Goal: Contribute content: Contribute content

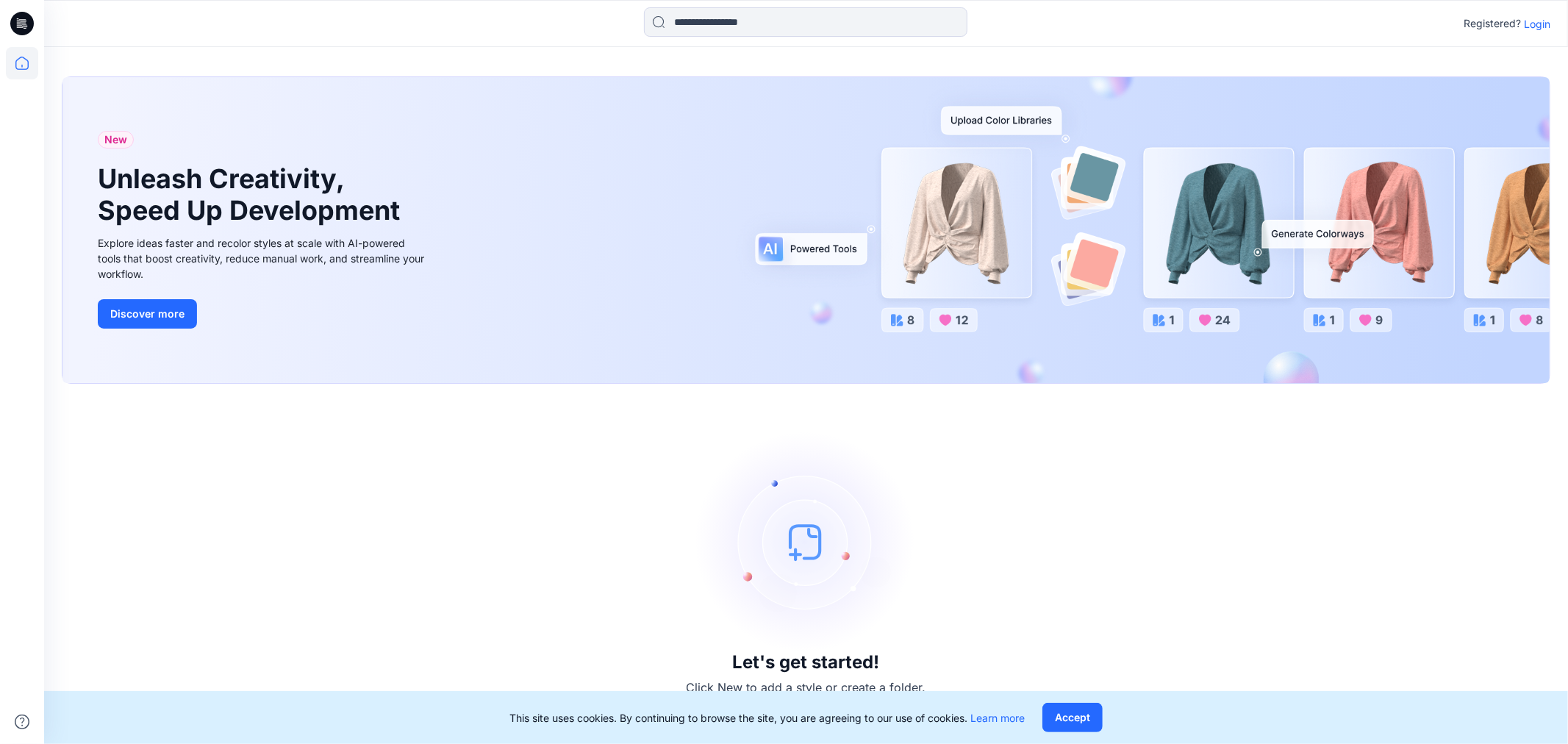
click at [1535, 25] on p "Login" at bounding box center [1537, 24] width 26 height 16
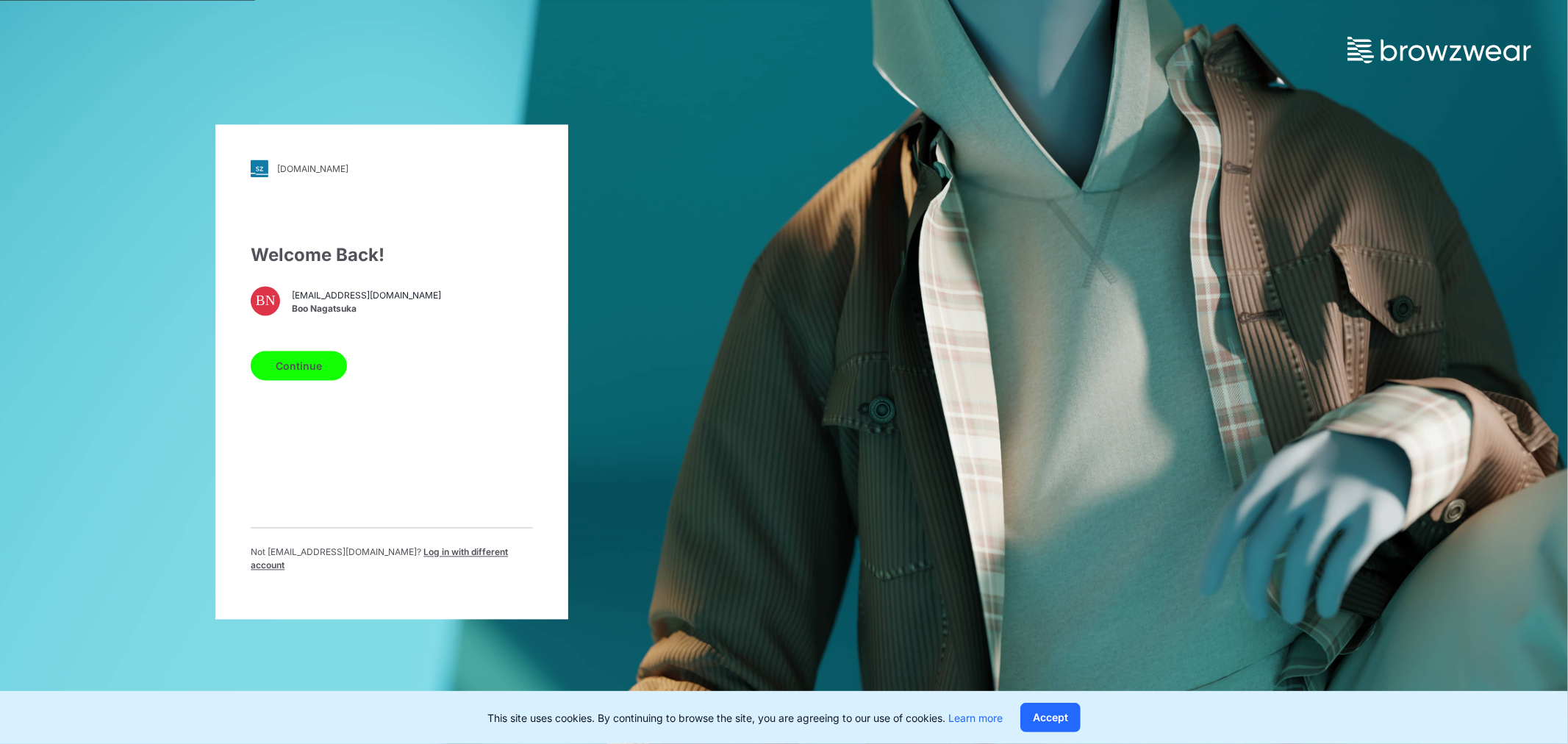
click at [287, 360] on button "Continue" at bounding box center [299, 366] width 96 height 30
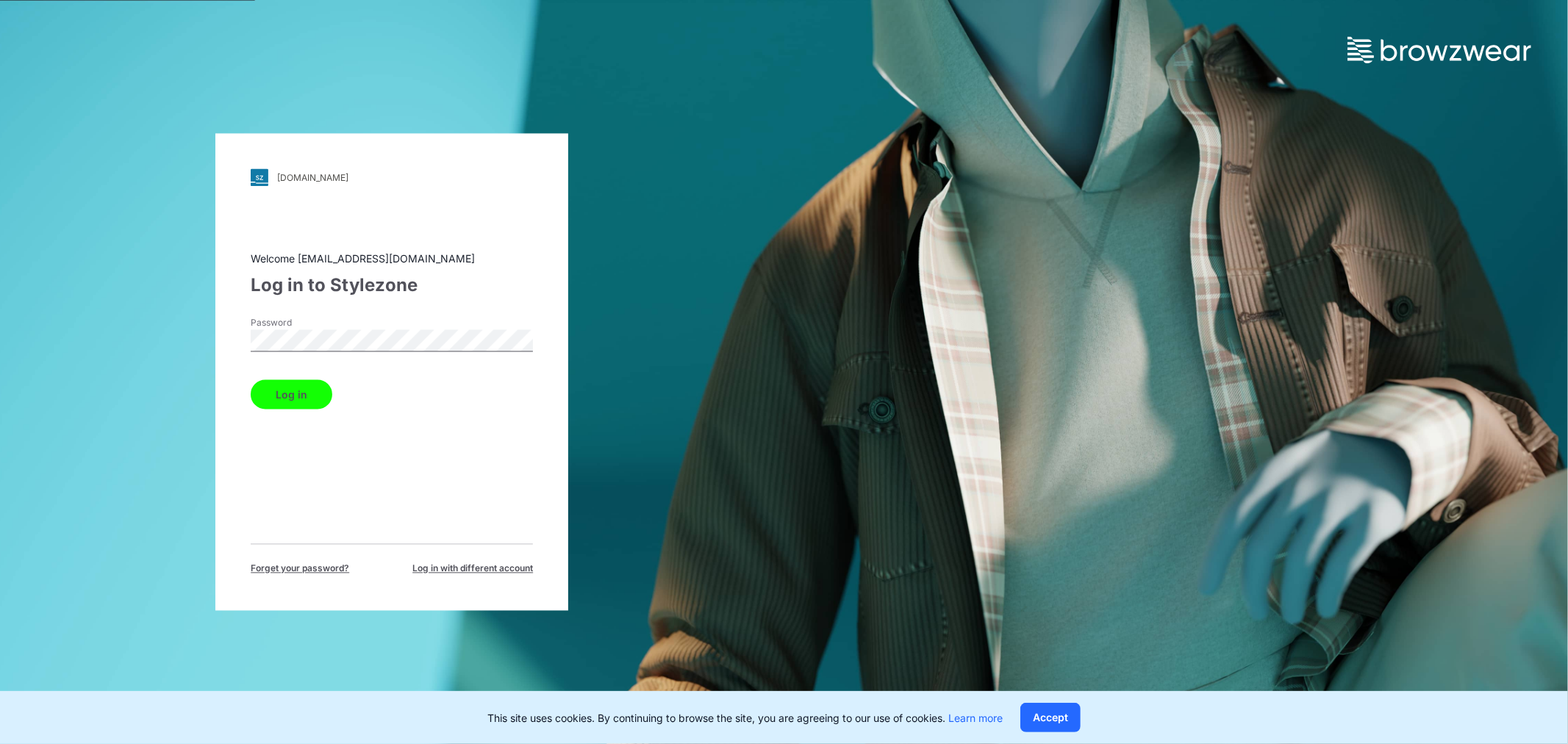
click at [300, 399] on button "Log in" at bounding box center [291, 395] width 81 height 30
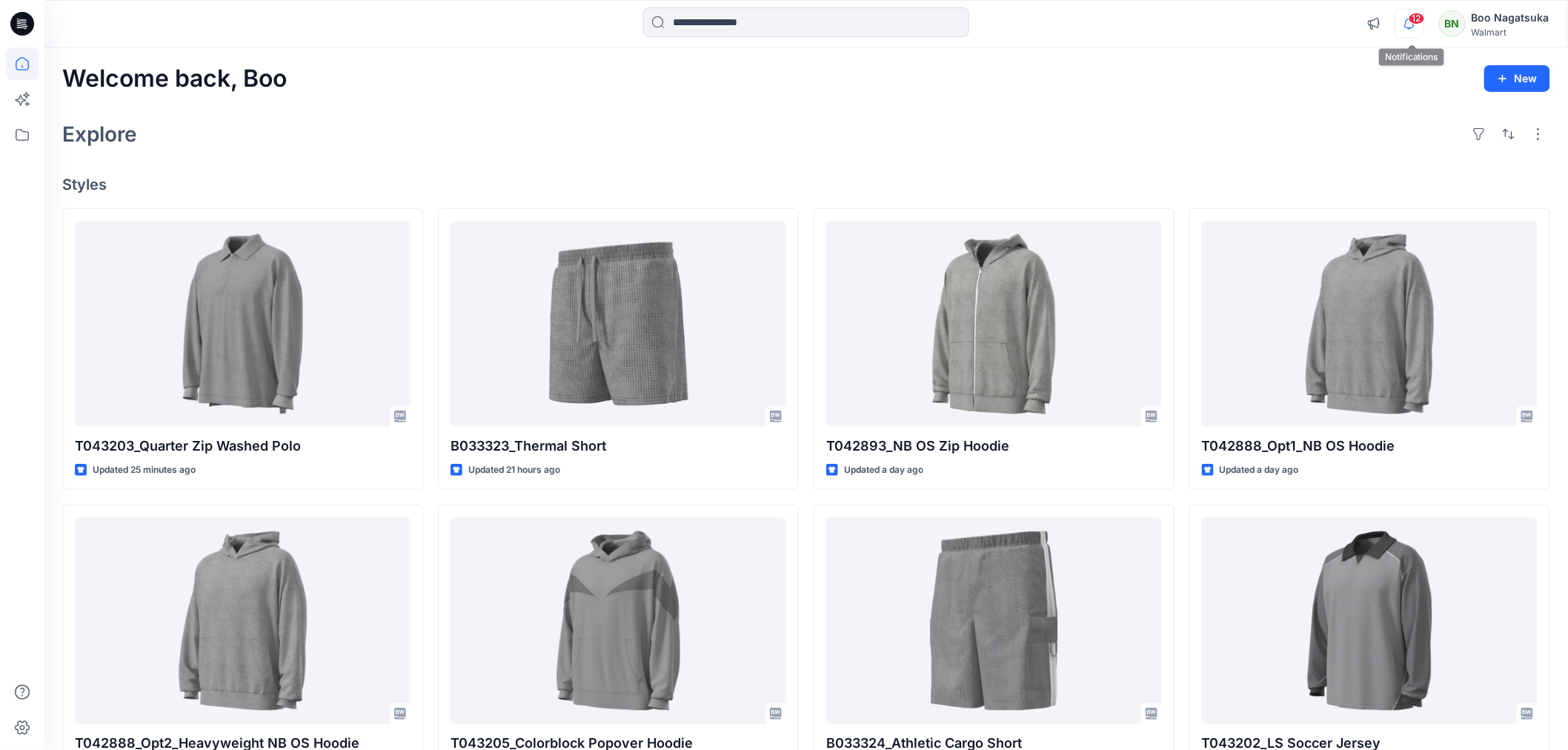
click at [1408, 23] on icon "button" at bounding box center [1409, 23] width 11 height 10
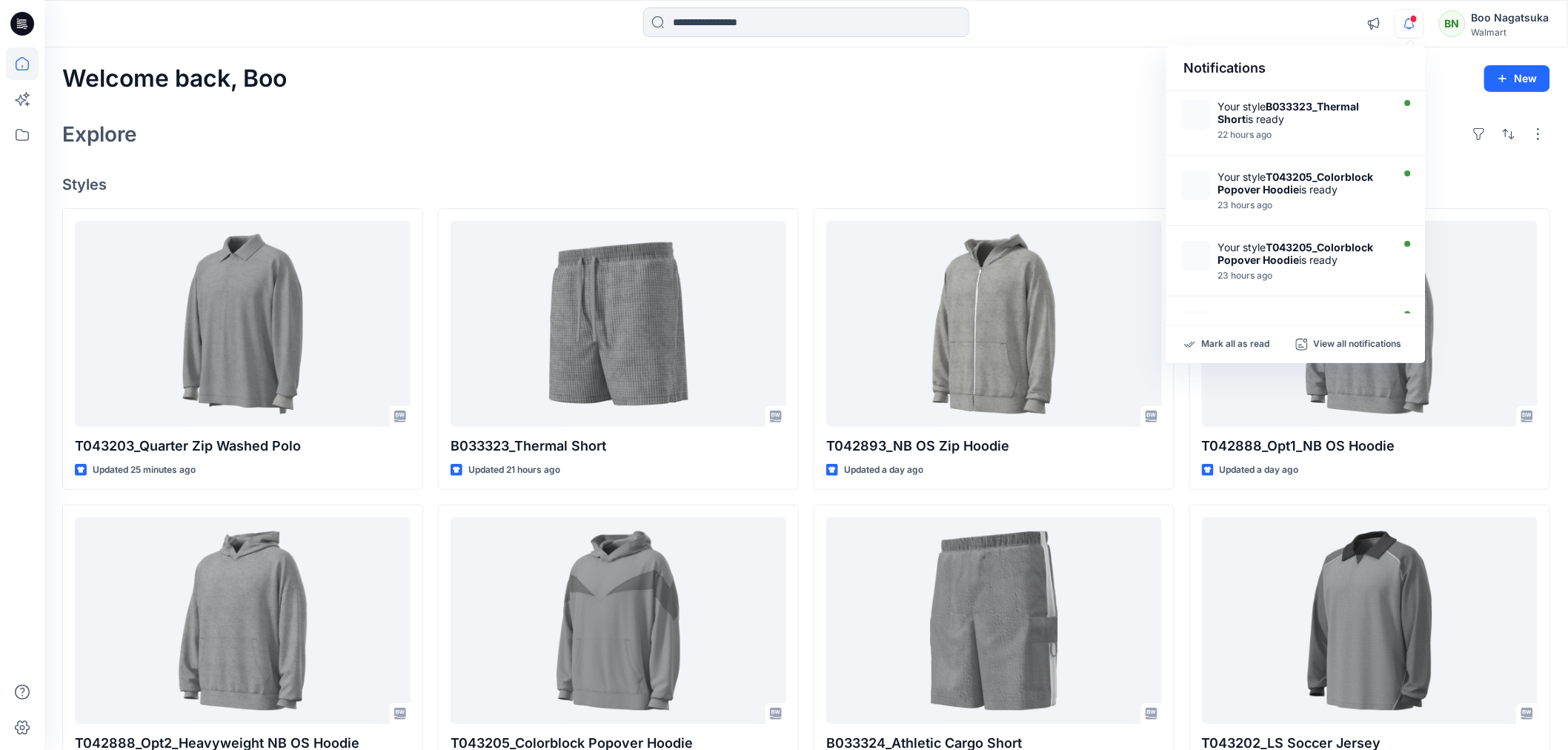
click at [1376, 20] on icon "button" at bounding box center [1373, 23] width 11 height 11
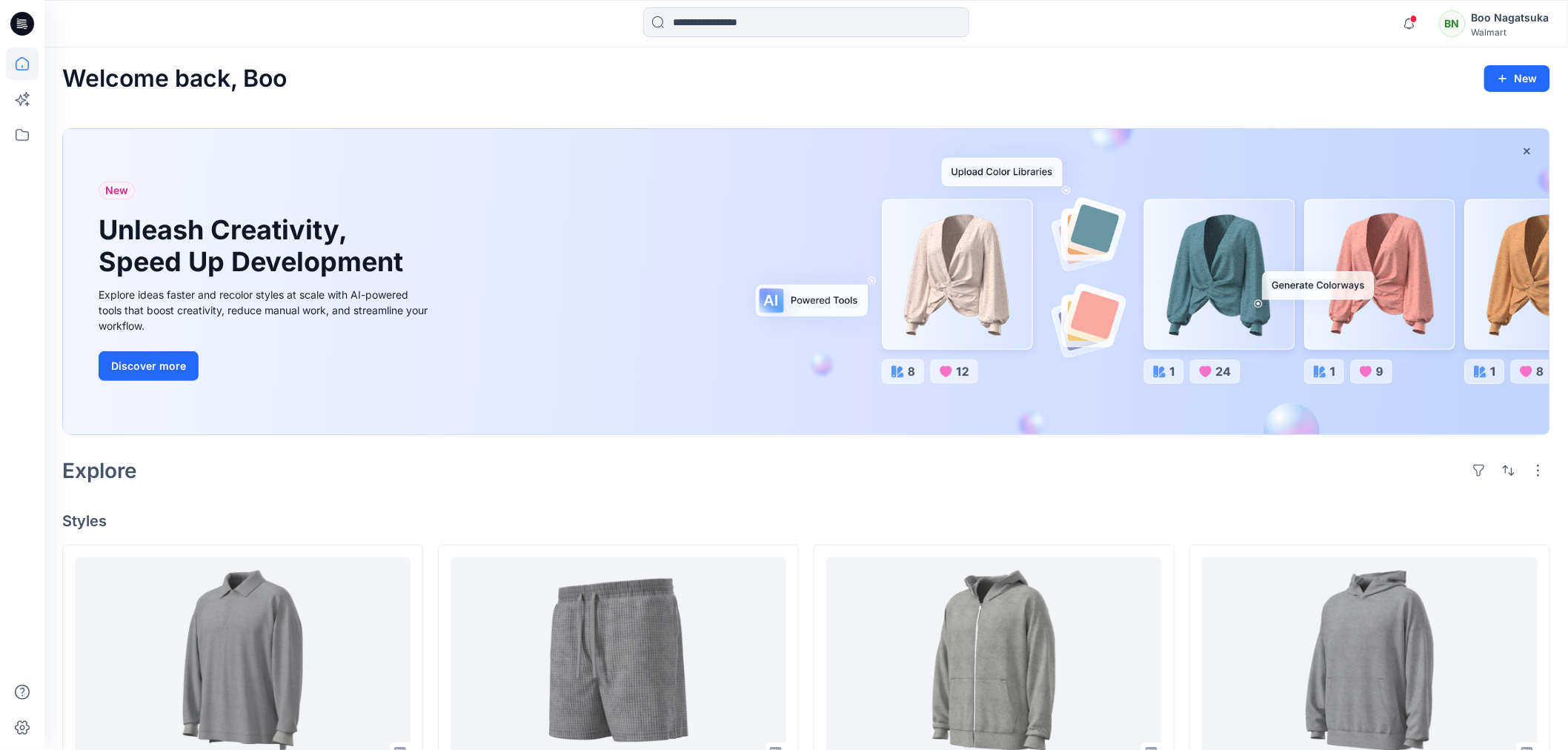
drag, startPoint x: 1527, startPoint y: 145, endPoint x: 1527, endPoint y: 131, distance: 14.0
click at [1528, 142] on button "button" at bounding box center [1527, 151] width 26 height 27
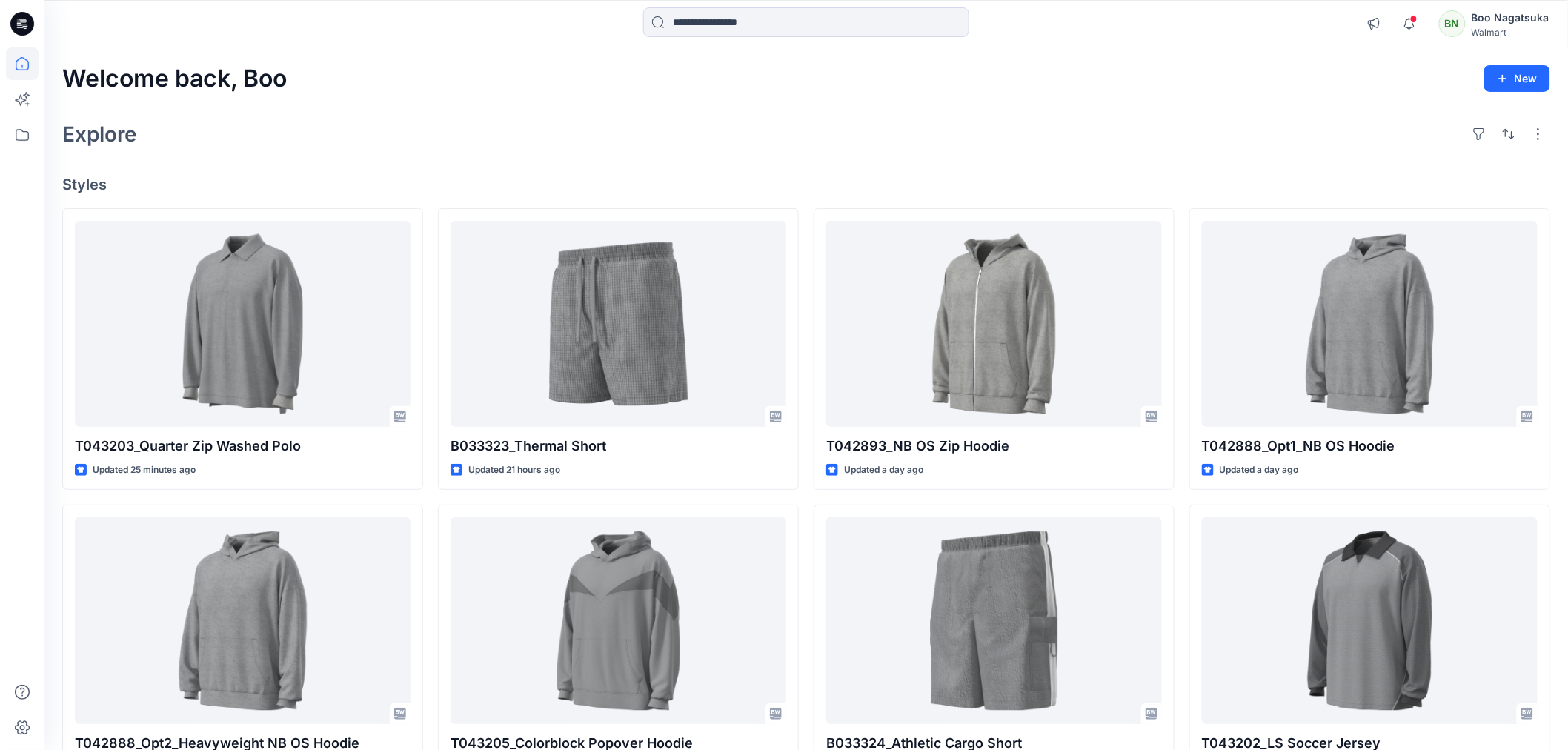
click at [1454, 20] on div "BN" at bounding box center [1452, 24] width 26 height 27
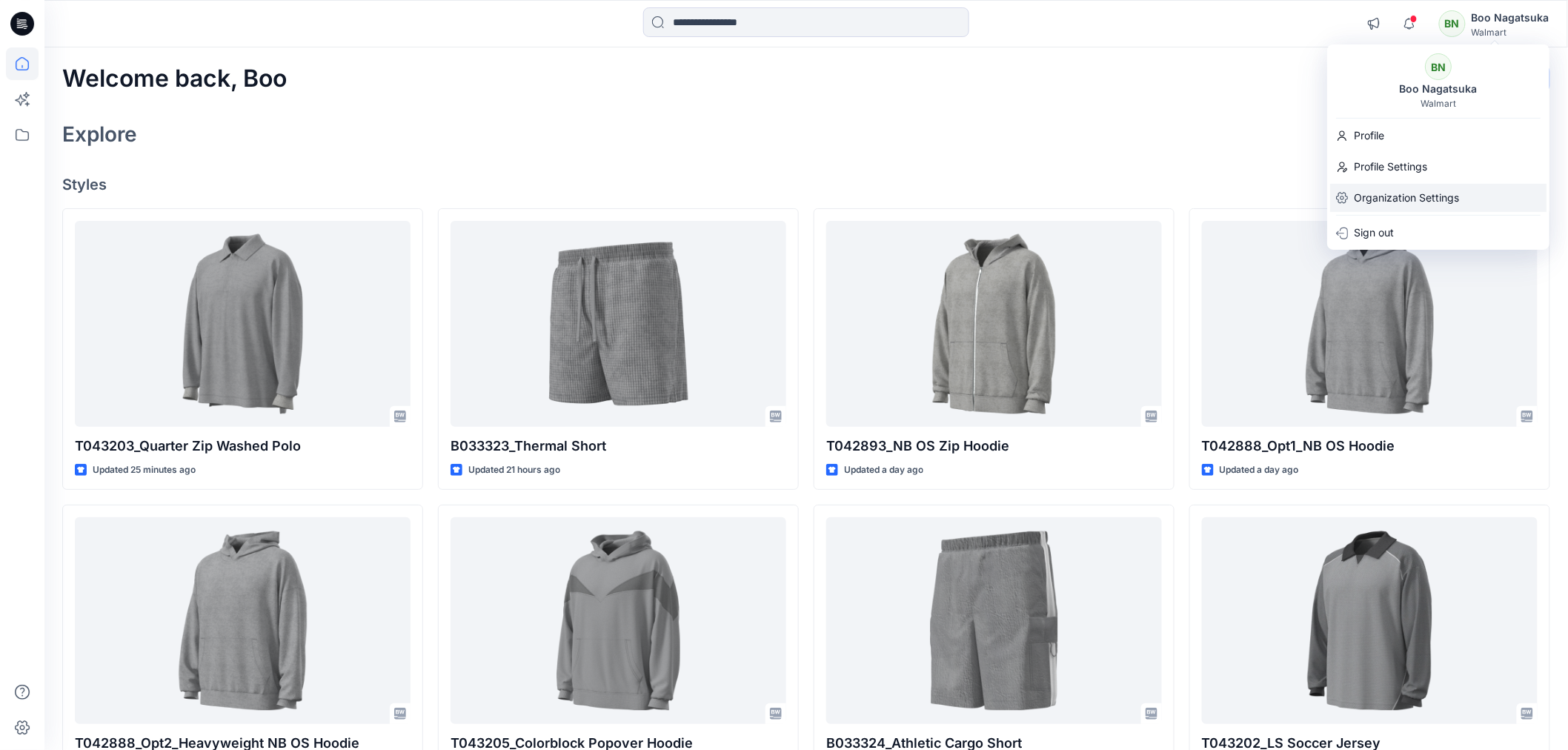
click at [1388, 194] on p "Organization Settings" at bounding box center [1406, 198] width 105 height 28
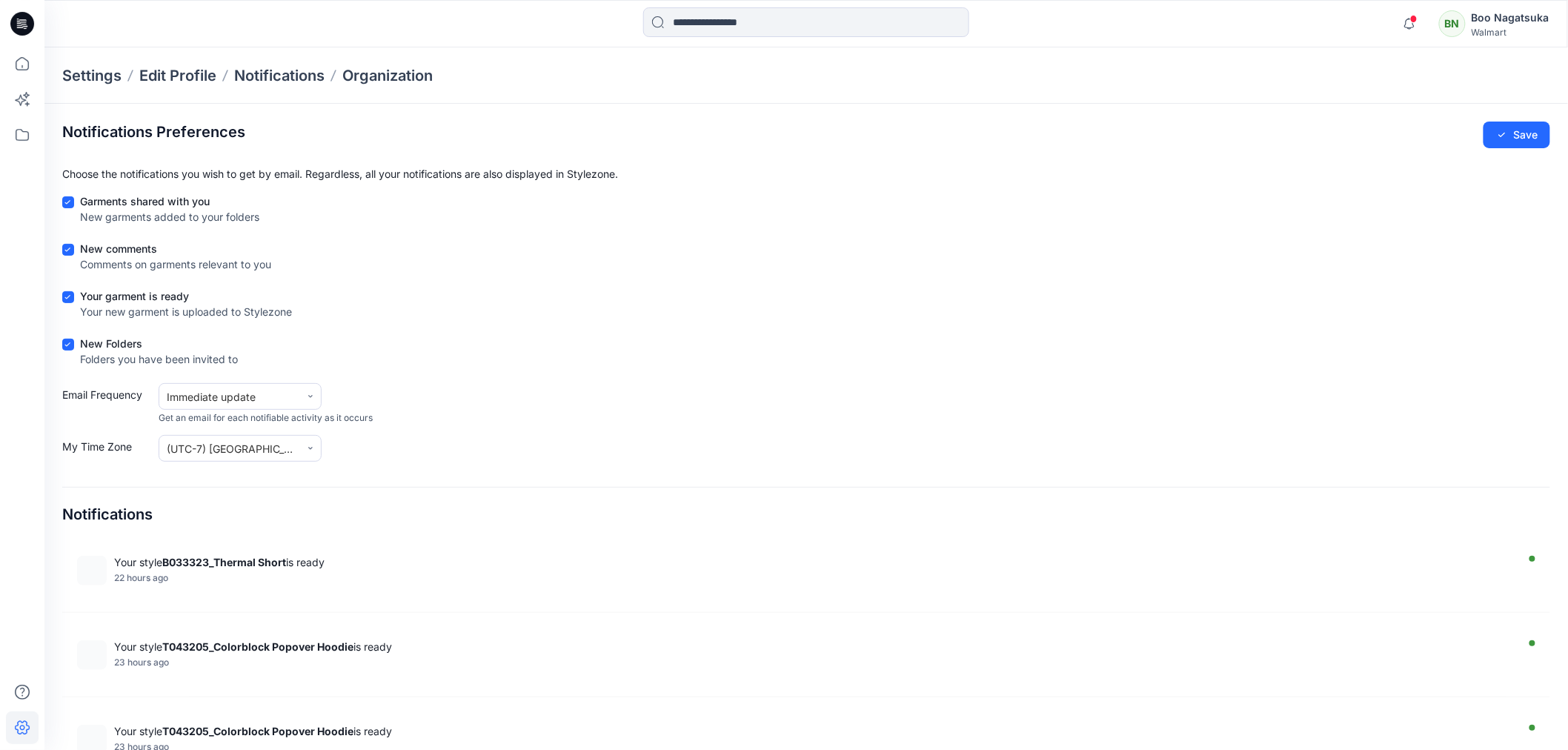
drag, startPoint x: 67, startPoint y: 202, endPoint x: 68, endPoint y: 227, distance: 25.0
click at [69, 208] on span at bounding box center [67, 201] width 11 height 11
drag, startPoint x: 67, startPoint y: 248, endPoint x: 67, endPoint y: 290, distance: 42.0
click at [68, 254] on span at bounding box center [67, 249] width 11 height 11
click at [68, 299] on icon at bounding box center [68, 298] width 7 height 5
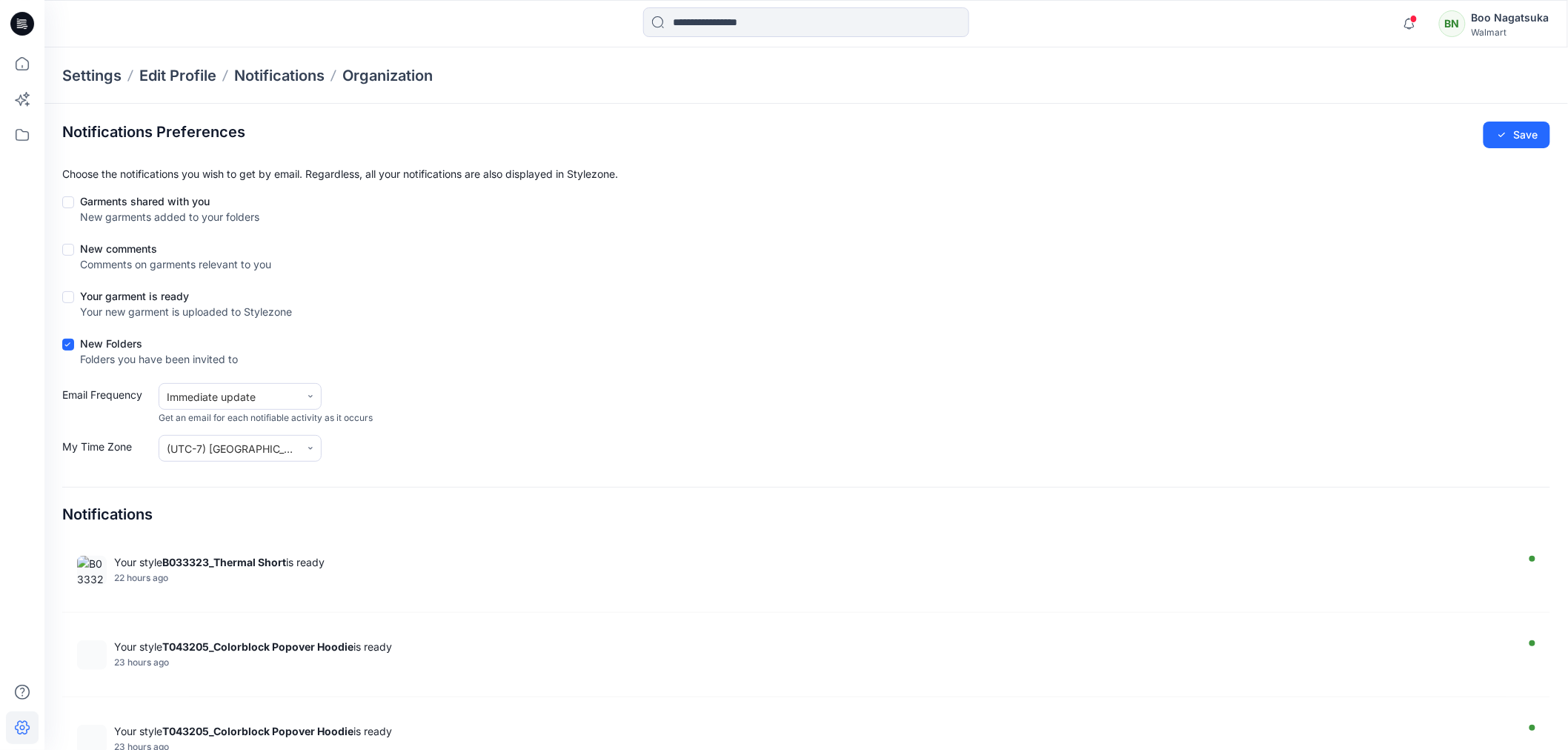
drag, startPoint x: 67, startPoint y: 344, endPoint x: 78, endPoint y: 356, distance: 16.3
click at [69, 344] on icon at bounding box center [68, 345] width 7 height 5
click at [1515, 133] on button "Save" at bounding box center [1517, 135] width 67 height 27
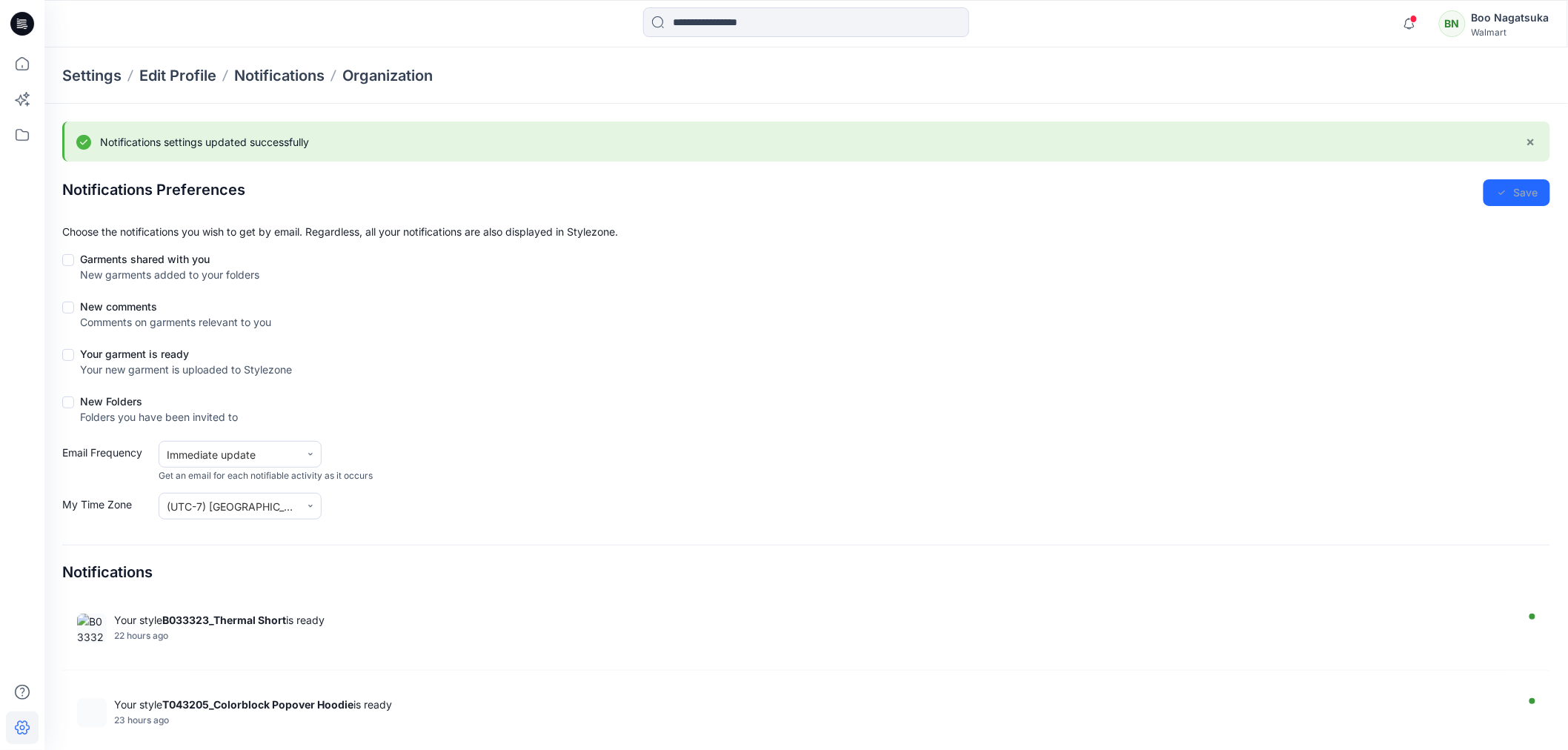
click at [1453, 24] on div "BN" at bounding box center [1452, 24] width 26 height 27
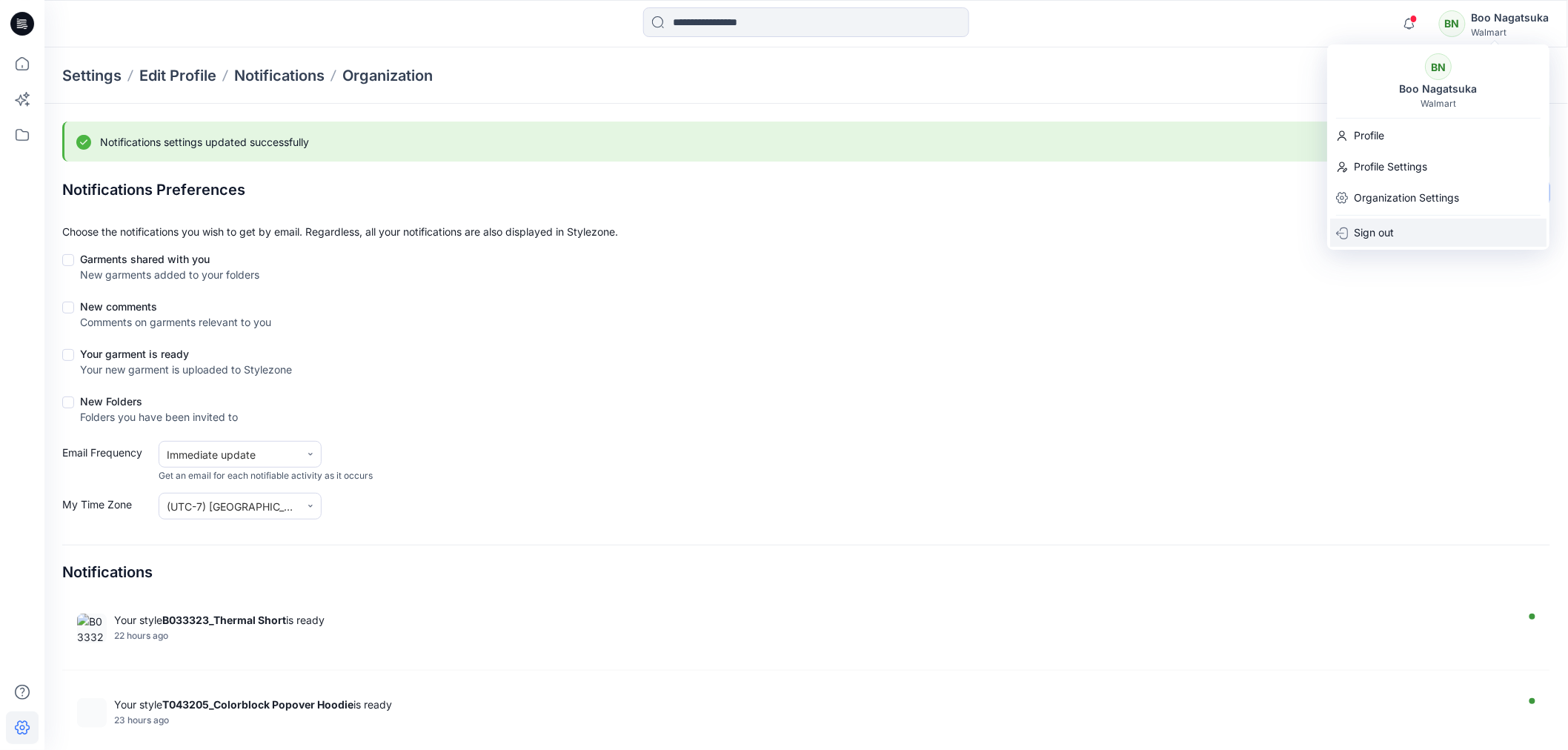
click at [1376, 234] on p "Sign out" at bounding box center [1373, 233] width 40 height 28
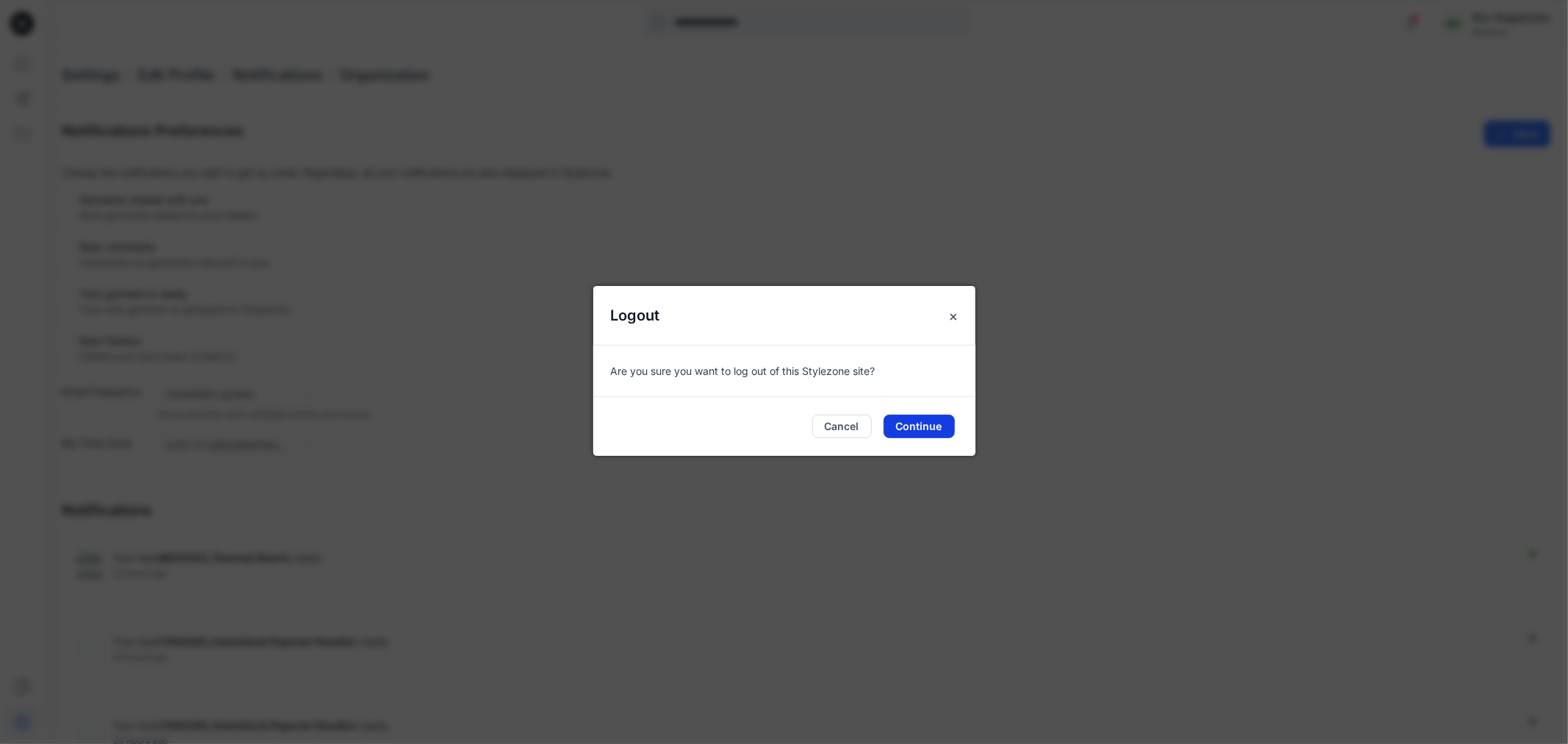
click at [917, 428] on button "Continue" at bounding box center [919, 426] width 71 height 24
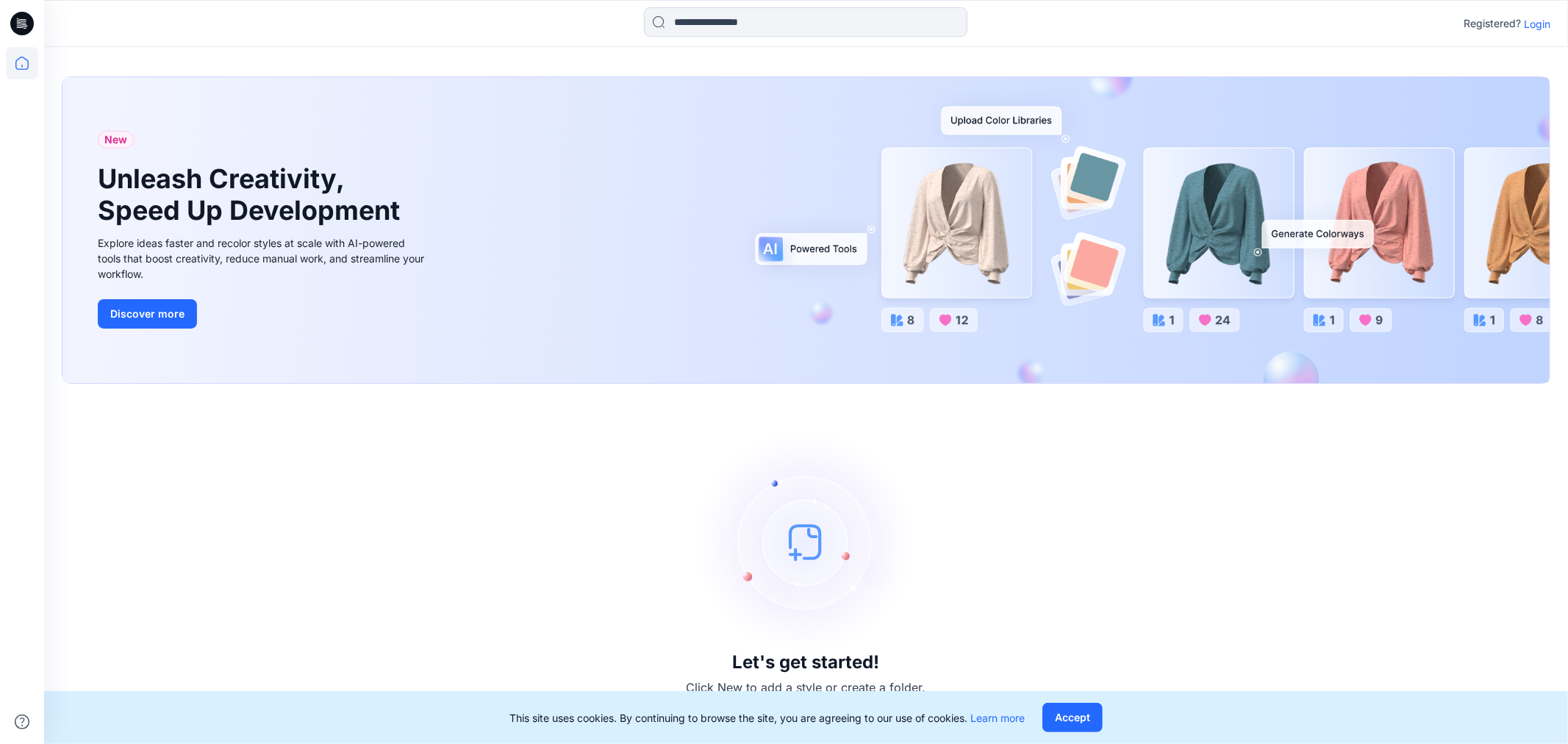
click at [1531, 25] on p "Login" at bounding box center [1537, 24] width 26 height 16
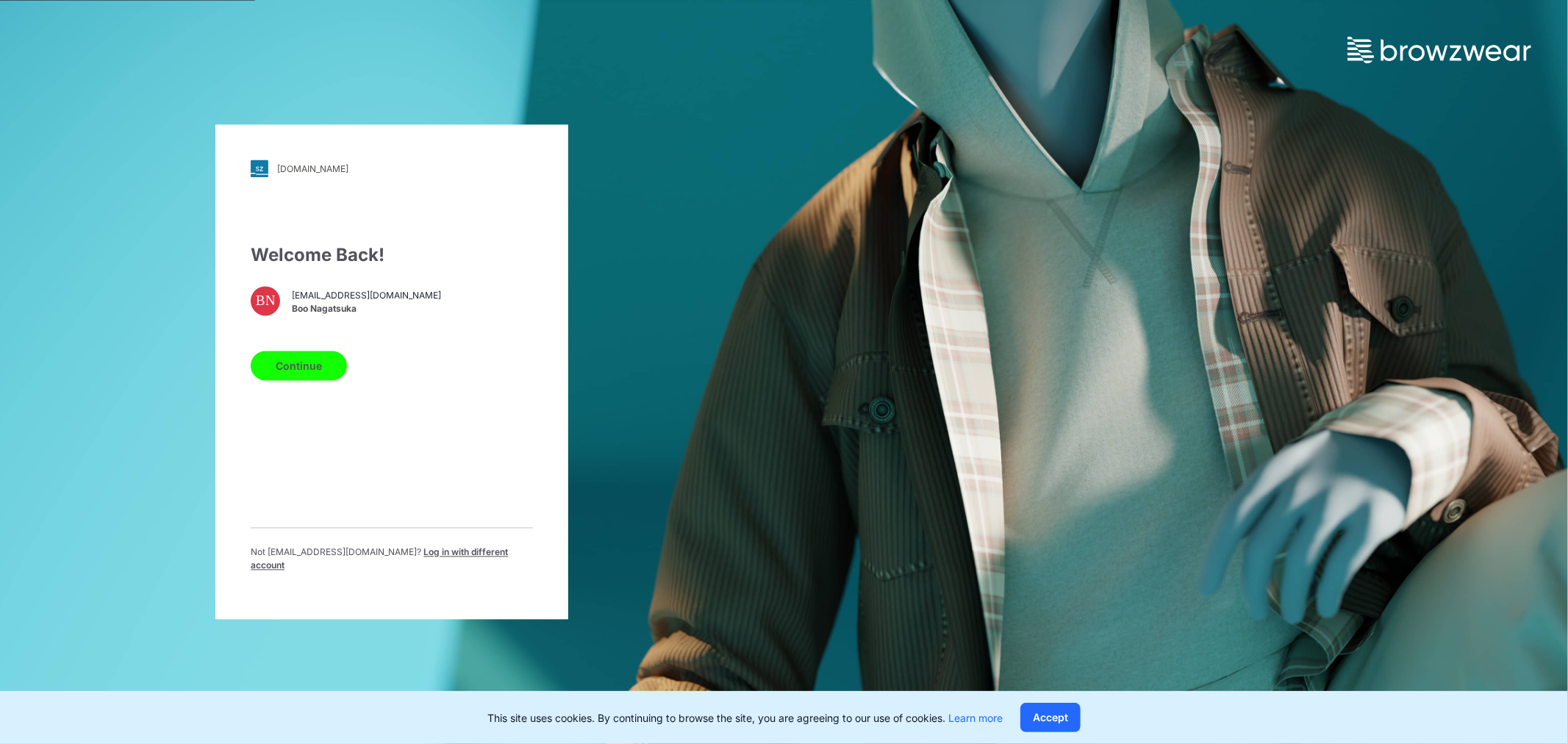
click at [304, 364] on button "Continue" at bounding box center [299, 366] width 96 height 30
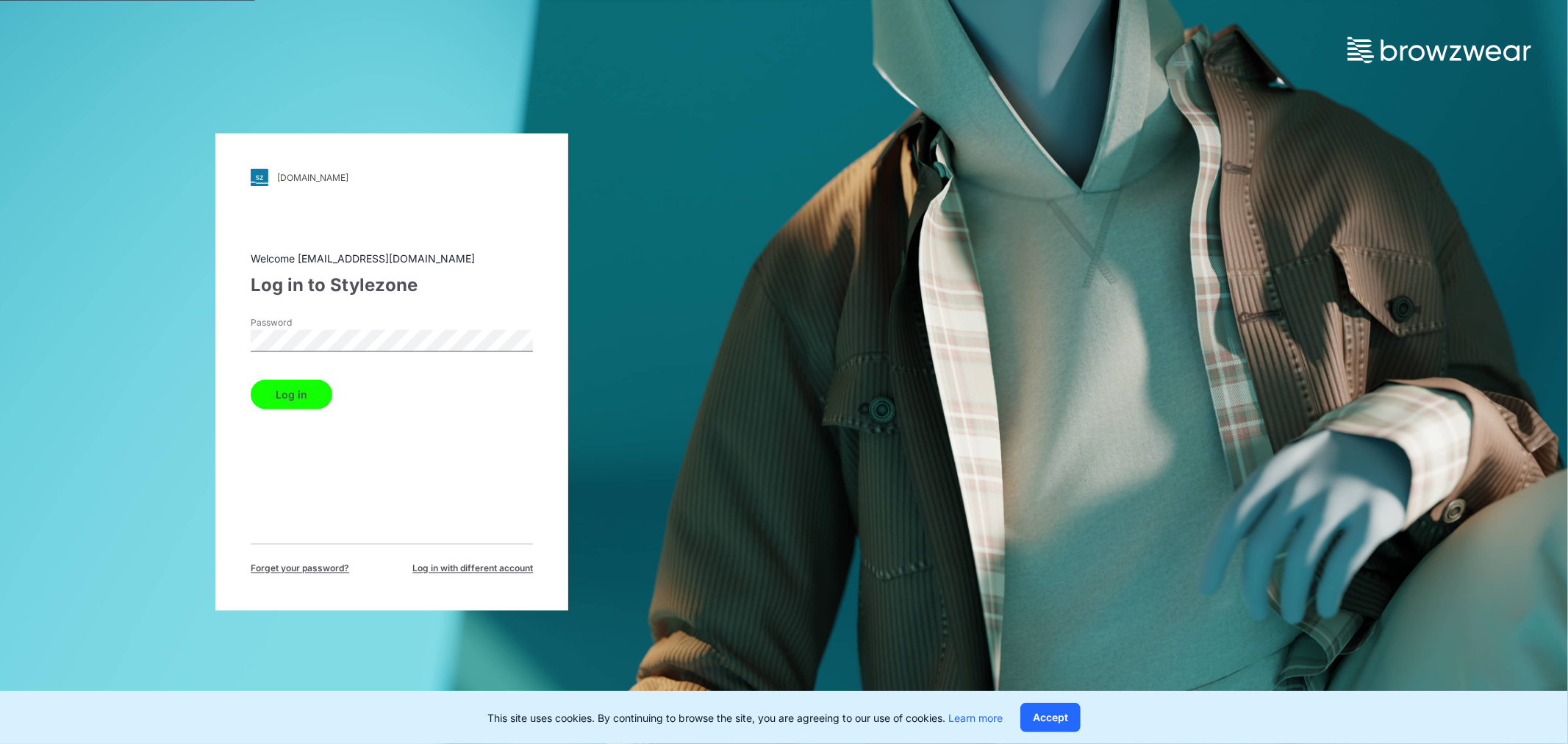
click at [300, 395] on button "Log in" at bounding box center [291, 395] width 81 height 30
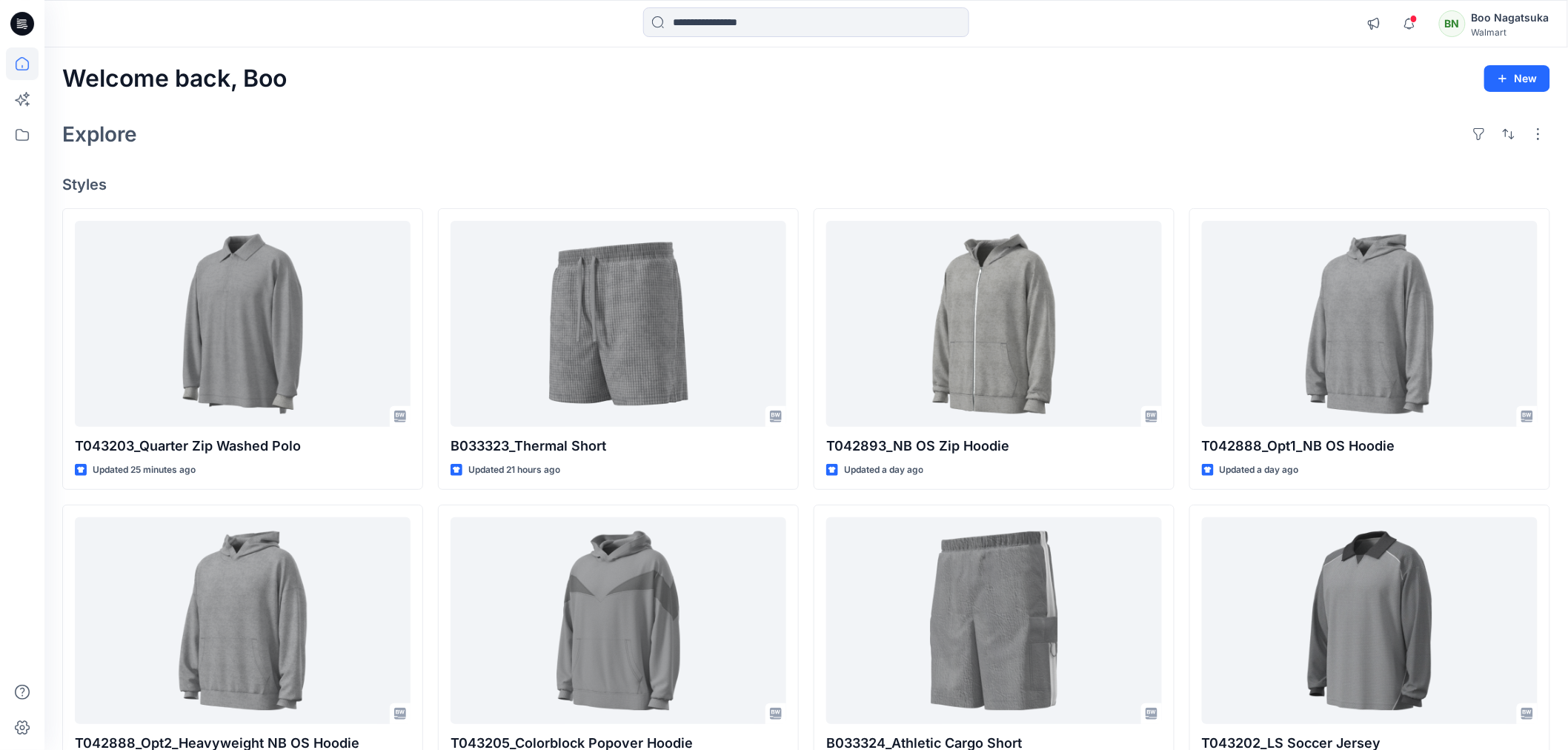
click at [1456, 18] on div "BN" at bounding box center [1452, 24] width 26 height 27
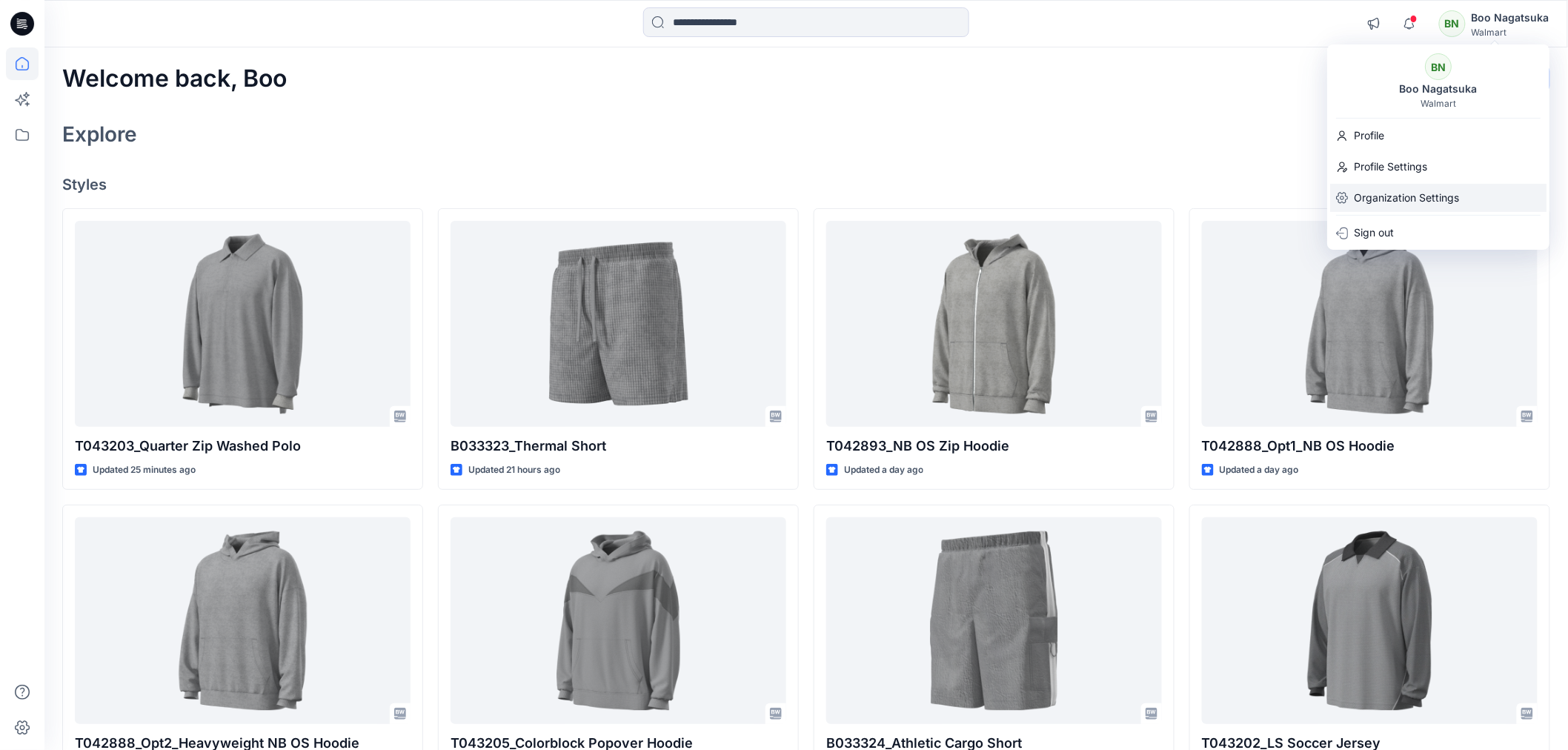
click at [1389, 193] on p "Organization Settings" at bounding box center [1406, 198] width 105 height 28
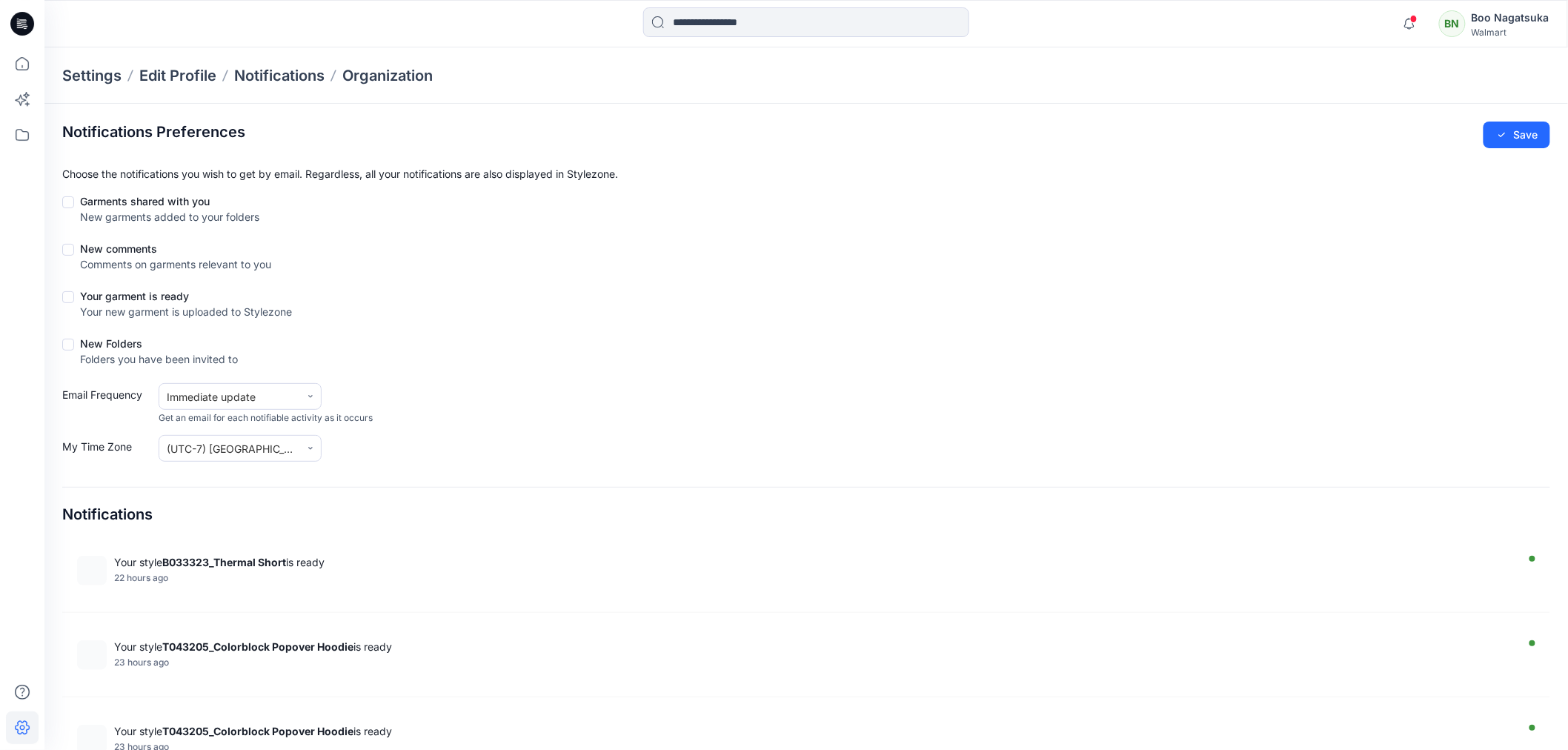
drag, startPoint x: 68, startPoint y: 343, endPoint x: 69, endPoint y: 331, distance: 12.0
click at [69, 336] on div "New Folders Folders you have been invited to" at bounding box center [805, 354] width 1488 height 37
click at [68, 292] on span at bounding box center [67, 297] width 11 height 11
click at [71, 342] on span at bounding box center [67, 345] width 11 height 11
drag, startPoint x: 69, startPoint y: 246, endPoint x: 74, endPoint y: 214, distance: 32.4
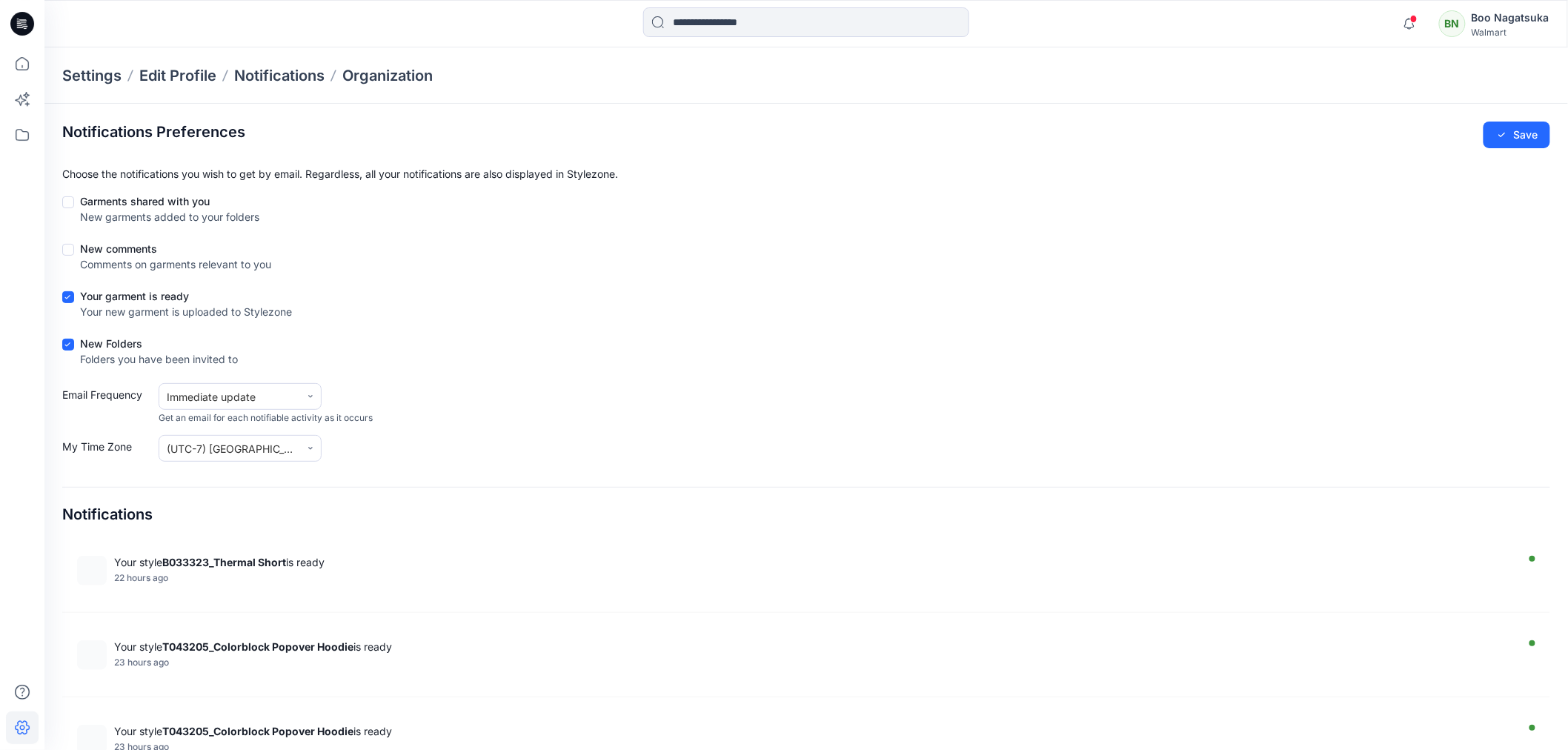
click at [72, 241] on div "New comments Comments on garments relevant to you" at bounding box center [805, 260] width 1488 height 37
click at [68, 201] on span at bounding box center [67, 201] width 11 height 11
click at [71, 248] on span at bounding box center [67, 249] width 11 height 11
click at [1521, 136] on button "Save" at bounding box center [1517, 135] width 67 height 27
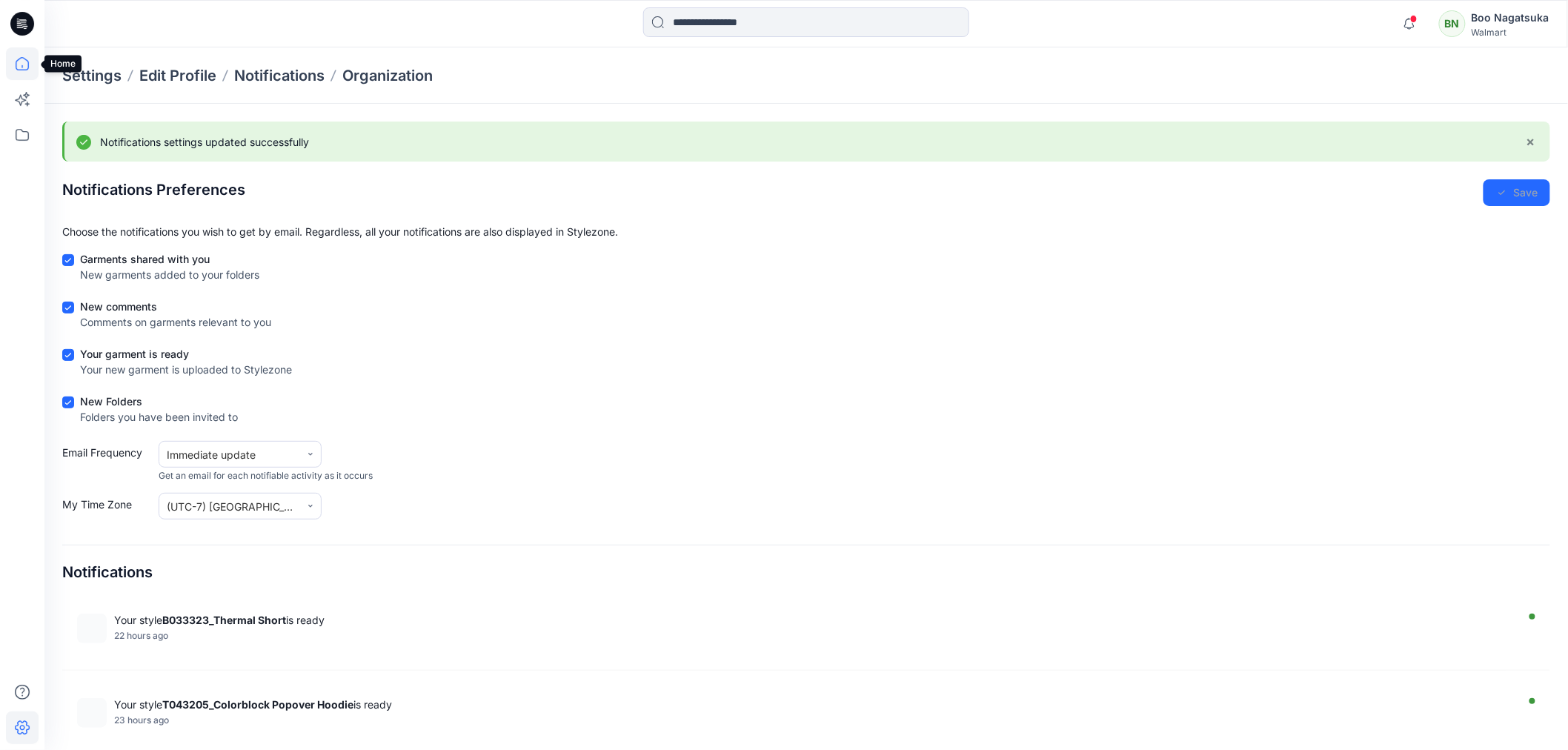
click at [25, 64] on icon at bounding box center [22, 64] width 33 height 33
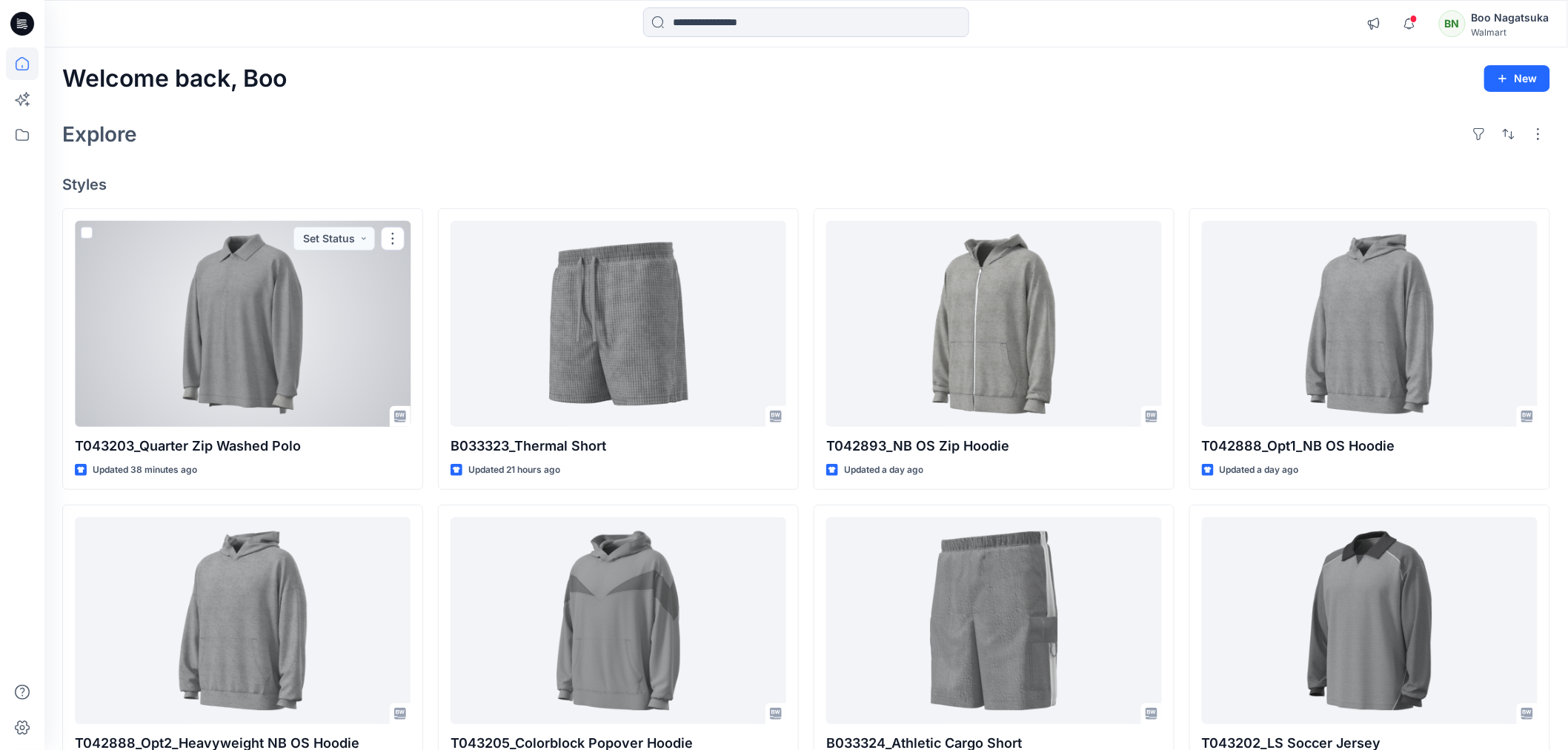
drag, startPoint x: 308, startPoint y: 383, endPoint x: 314, endPoint y: 393, distance: 11.7
click at [309, 383] on div at bounding box center [243, 323] width 335 height 206
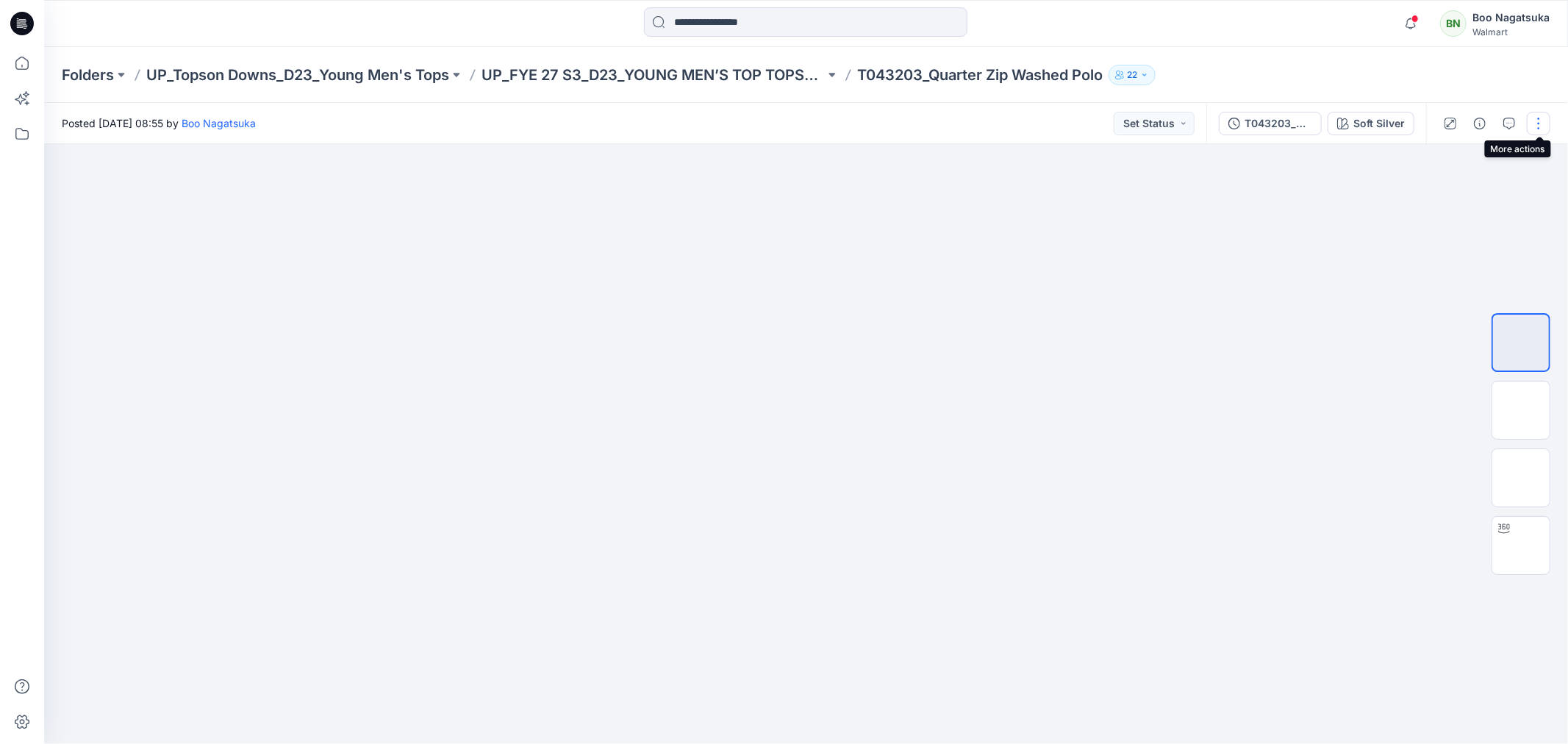
click at [1540, 122] on button "button" at bounding box center [1538, 124] width 24 height 24
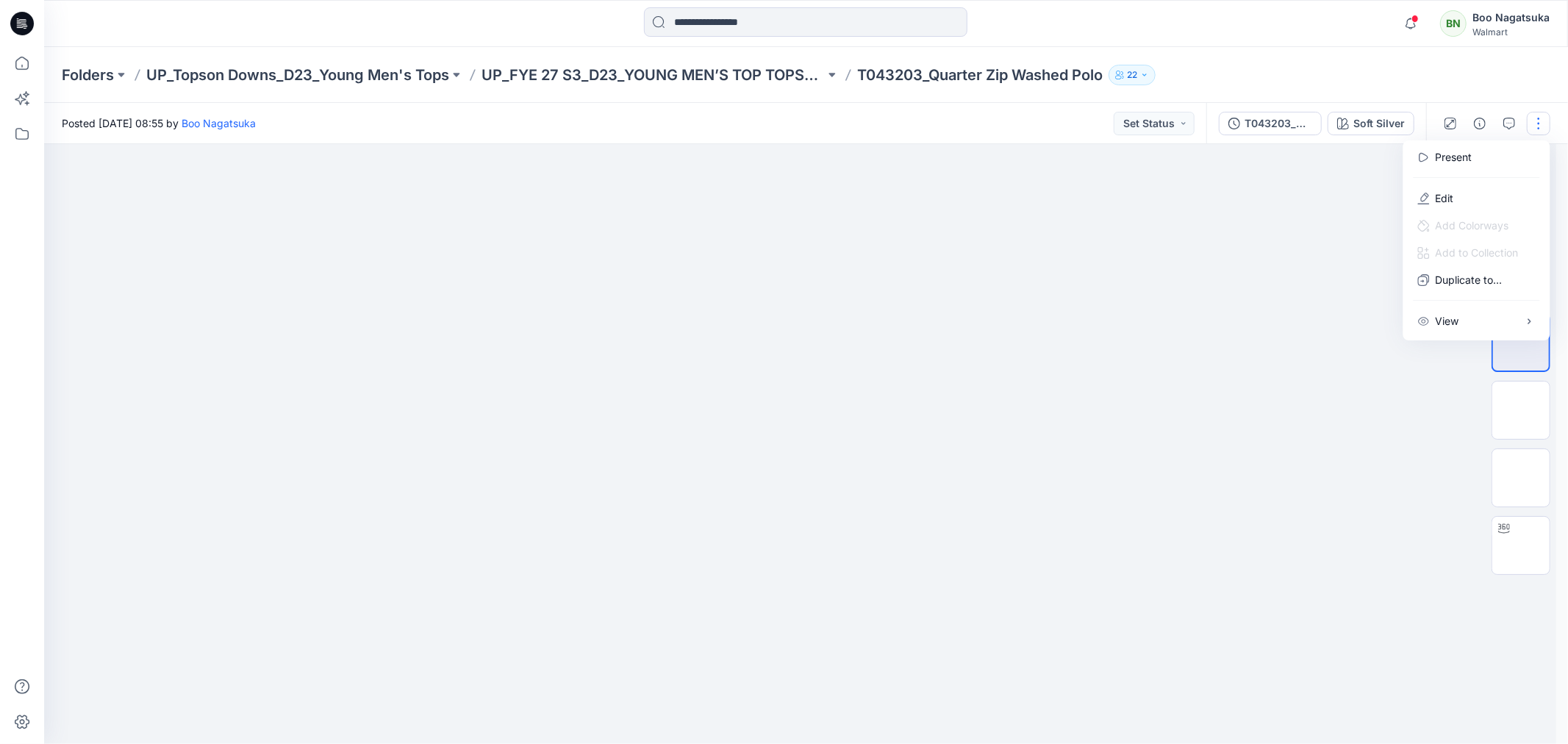
click at [1446, 199] on p "Edit" at bounding box center [1444, 198] width 18 height 16
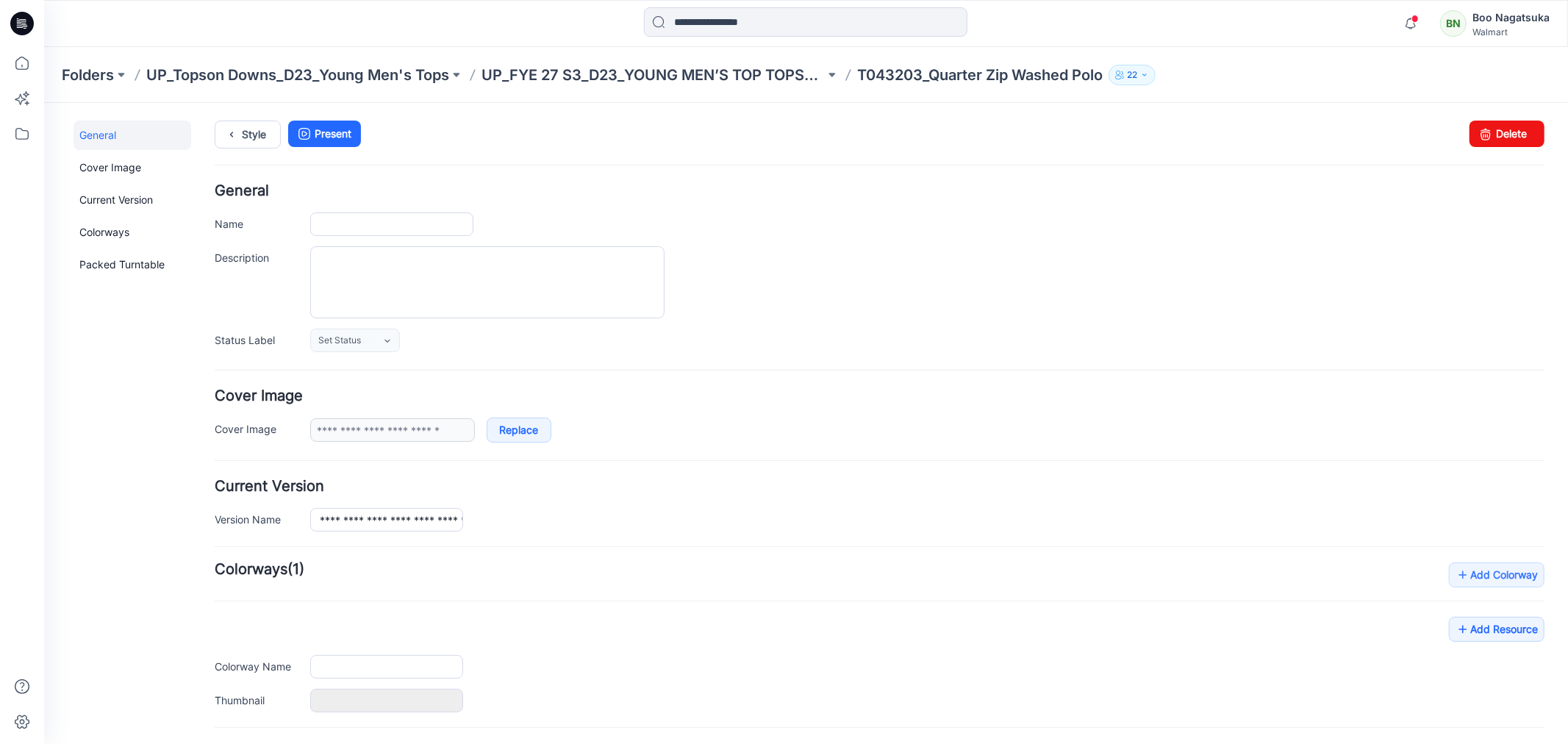
type input "**********"
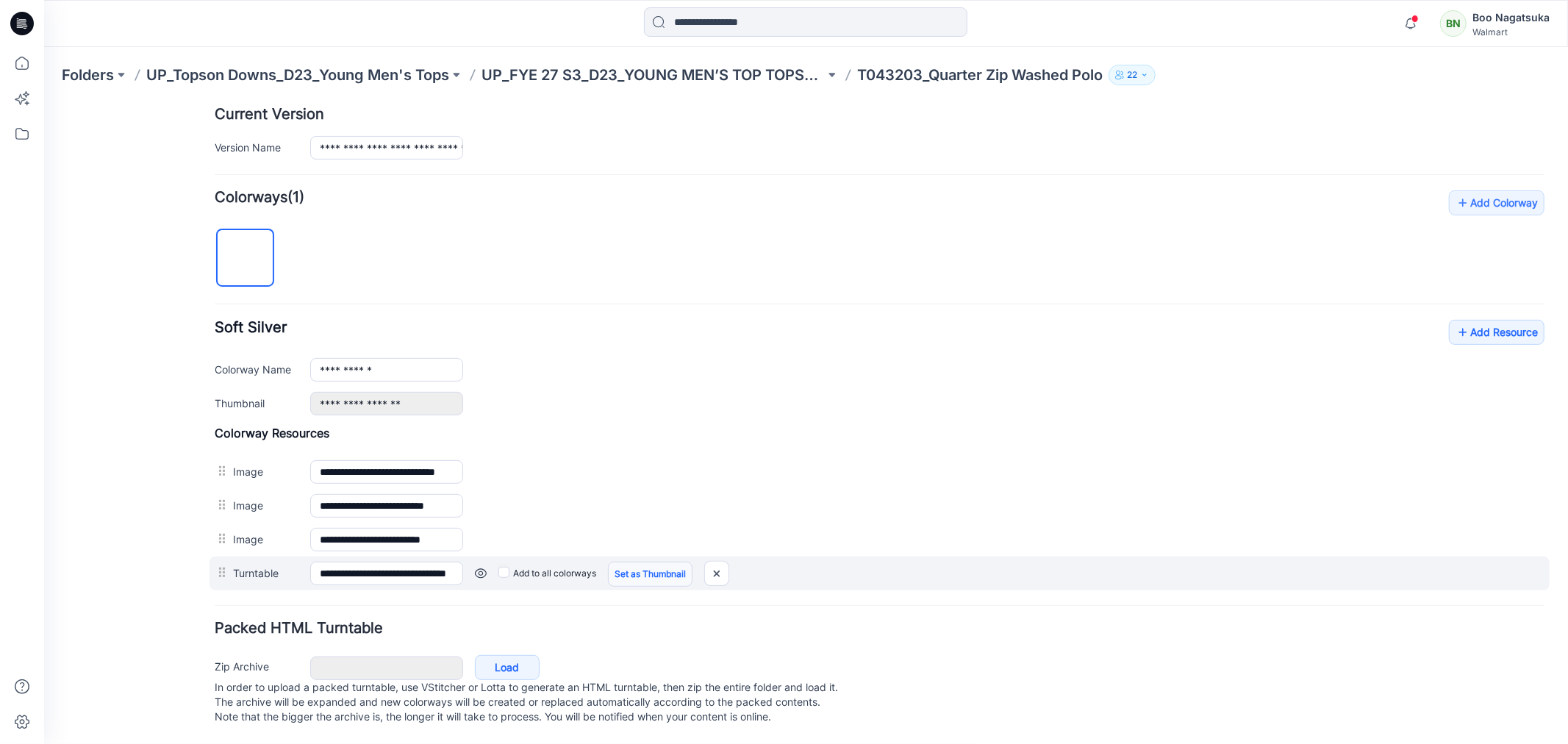
scroll to position [390, 0]
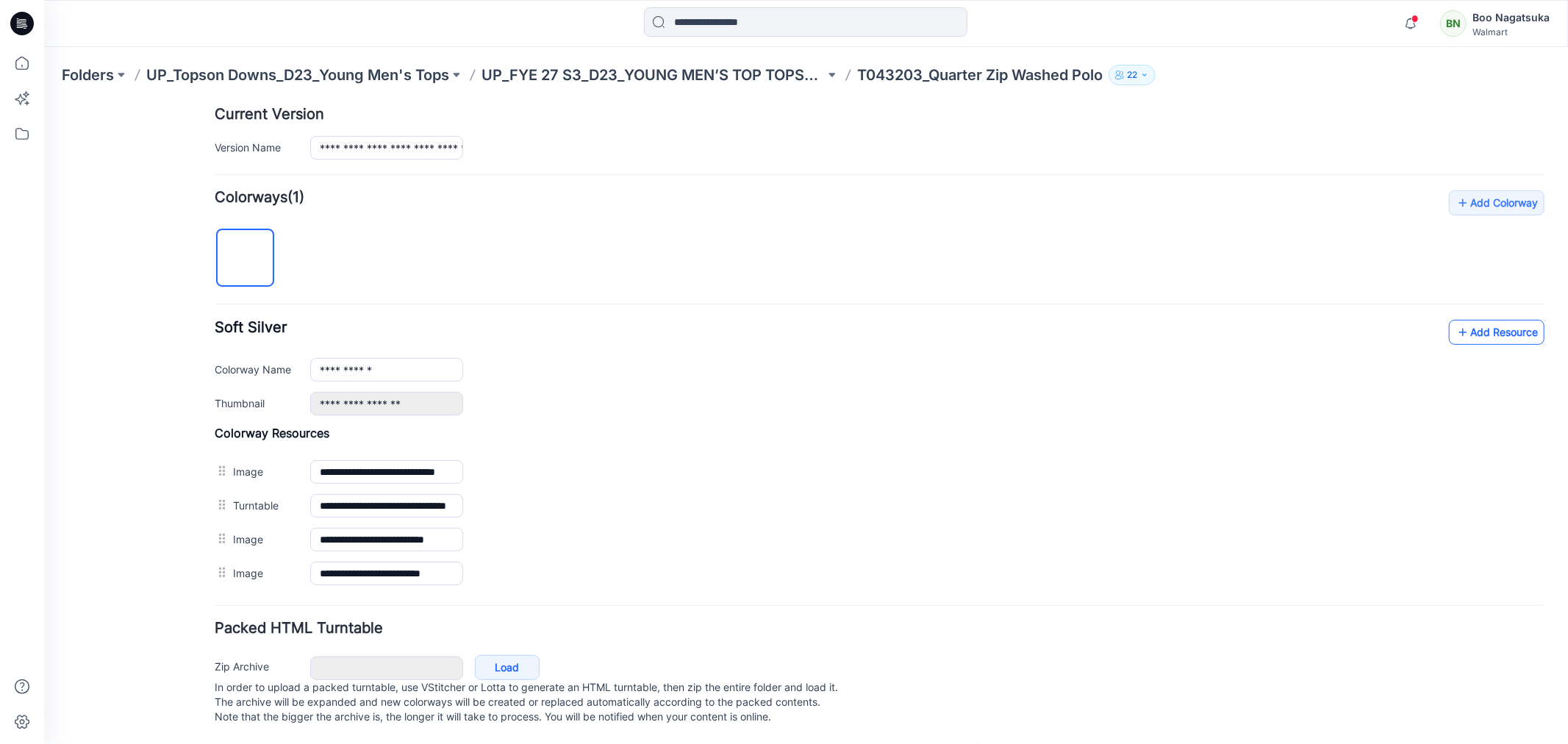
click at [1477, 319] on link "Add Resource" at bounding box center [1495, 331] width 95 height 25
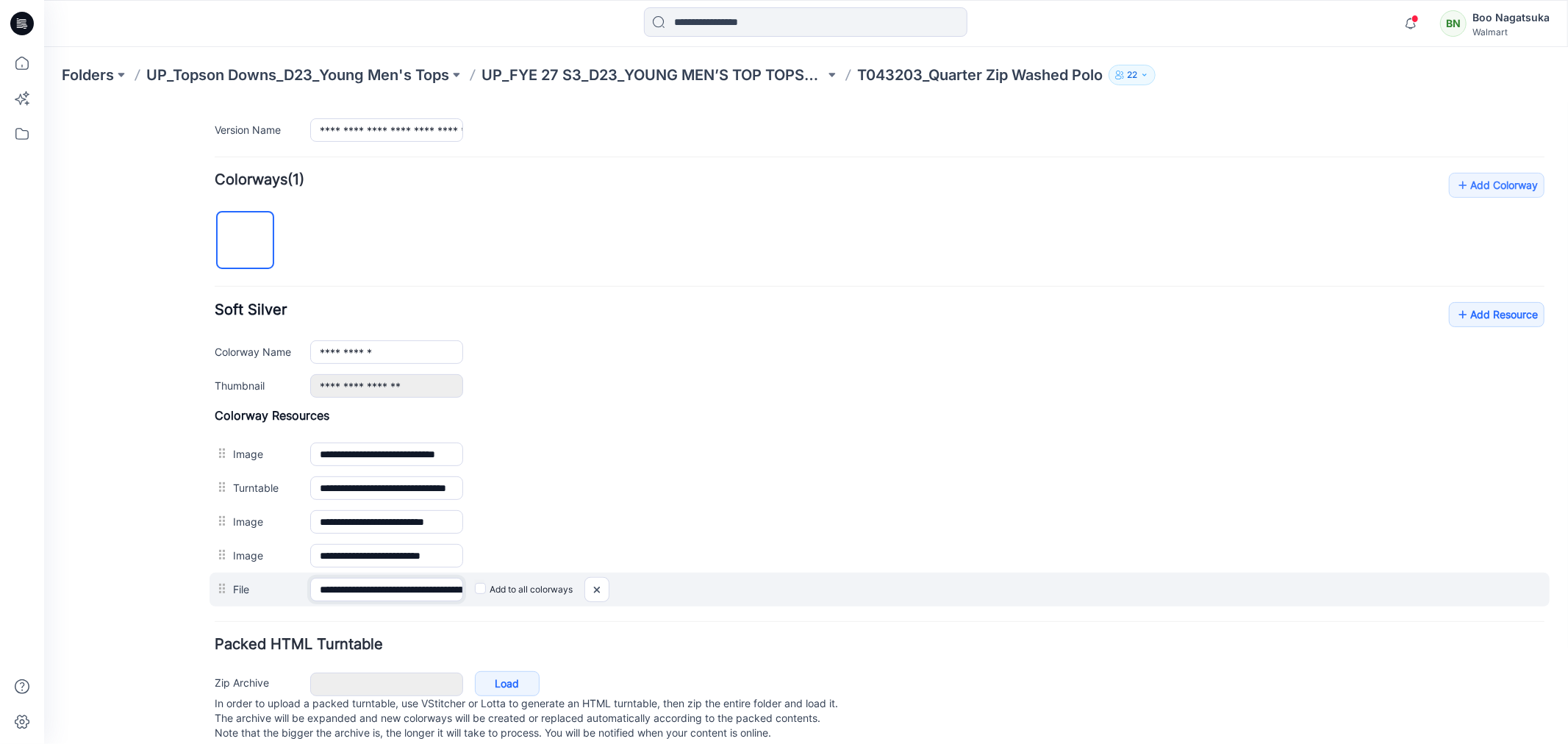
drag, startPoint x: 442, startPoint y: 591, endPoint x: 451, endPoint y: 605, distance: 16.6
click at [443, 592] on input "**********" at bounding box center [385, 589] width 153 height 24
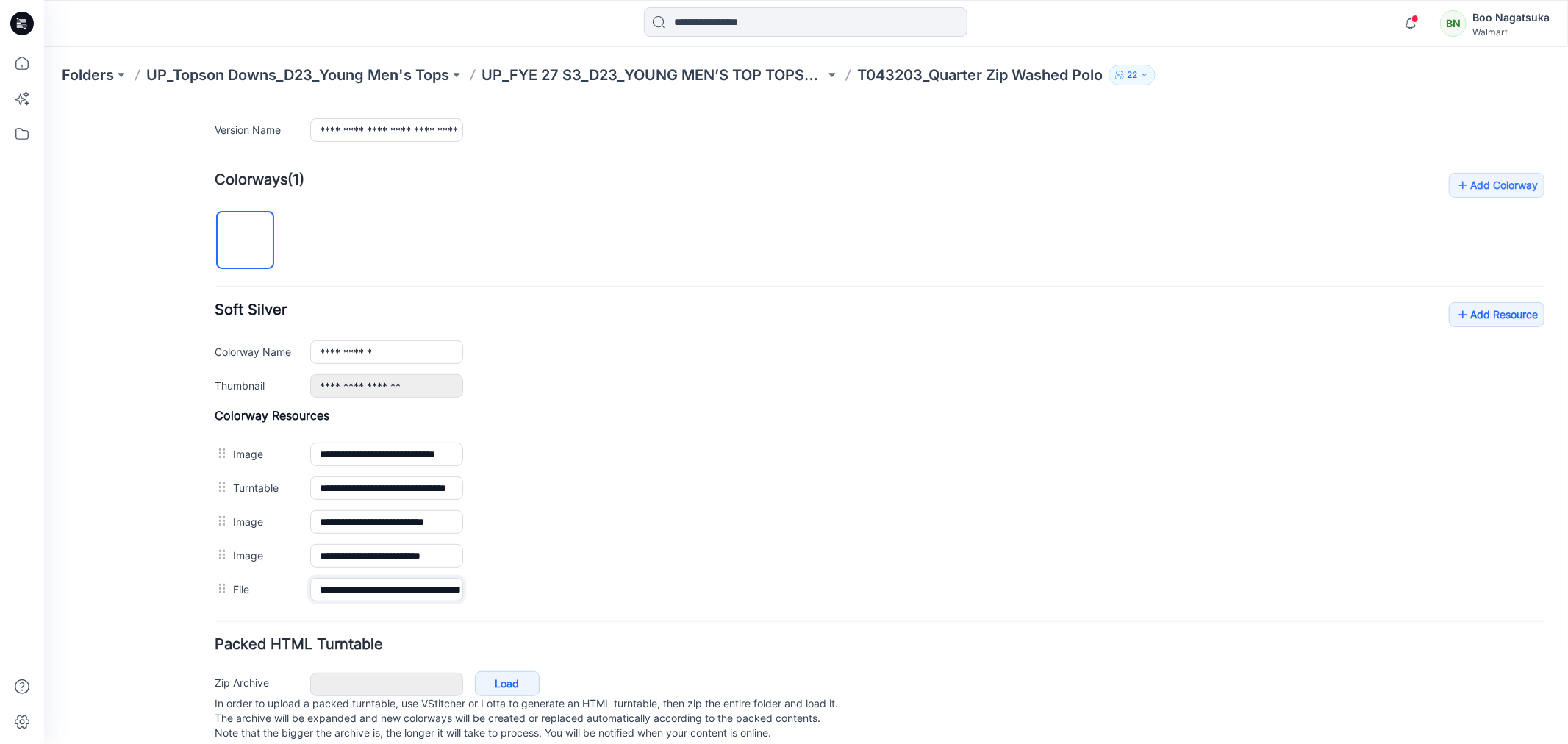
scroll to position [0, 74]
type input "**********"
click at [134, 578] on div "General Cover Image Current Version Colorways Packed Turntable" at bounding box center [131, 244] width 117 height 1030
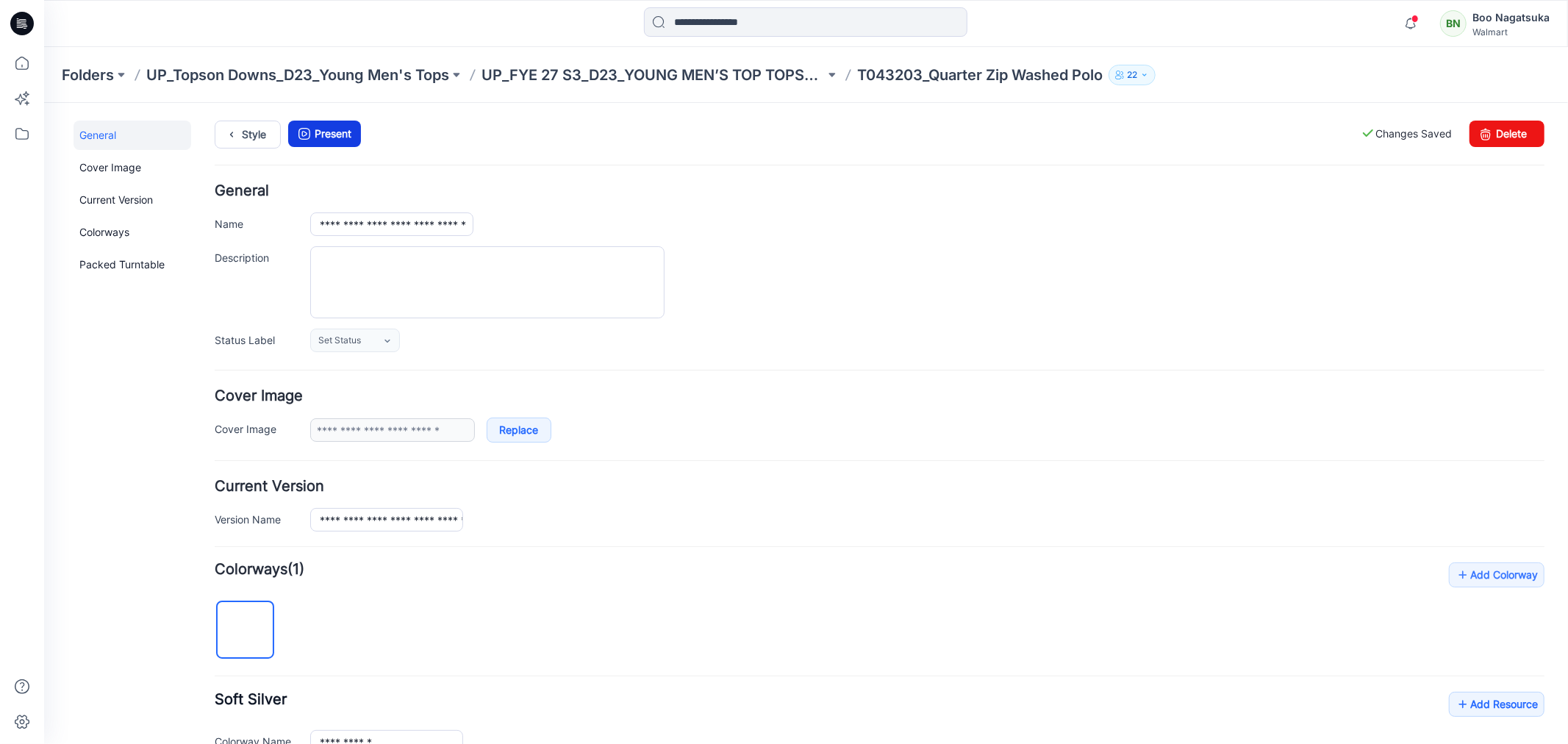
click at [331, 133] on link "Present" at bounding box center [323, 133] width 73 height 26
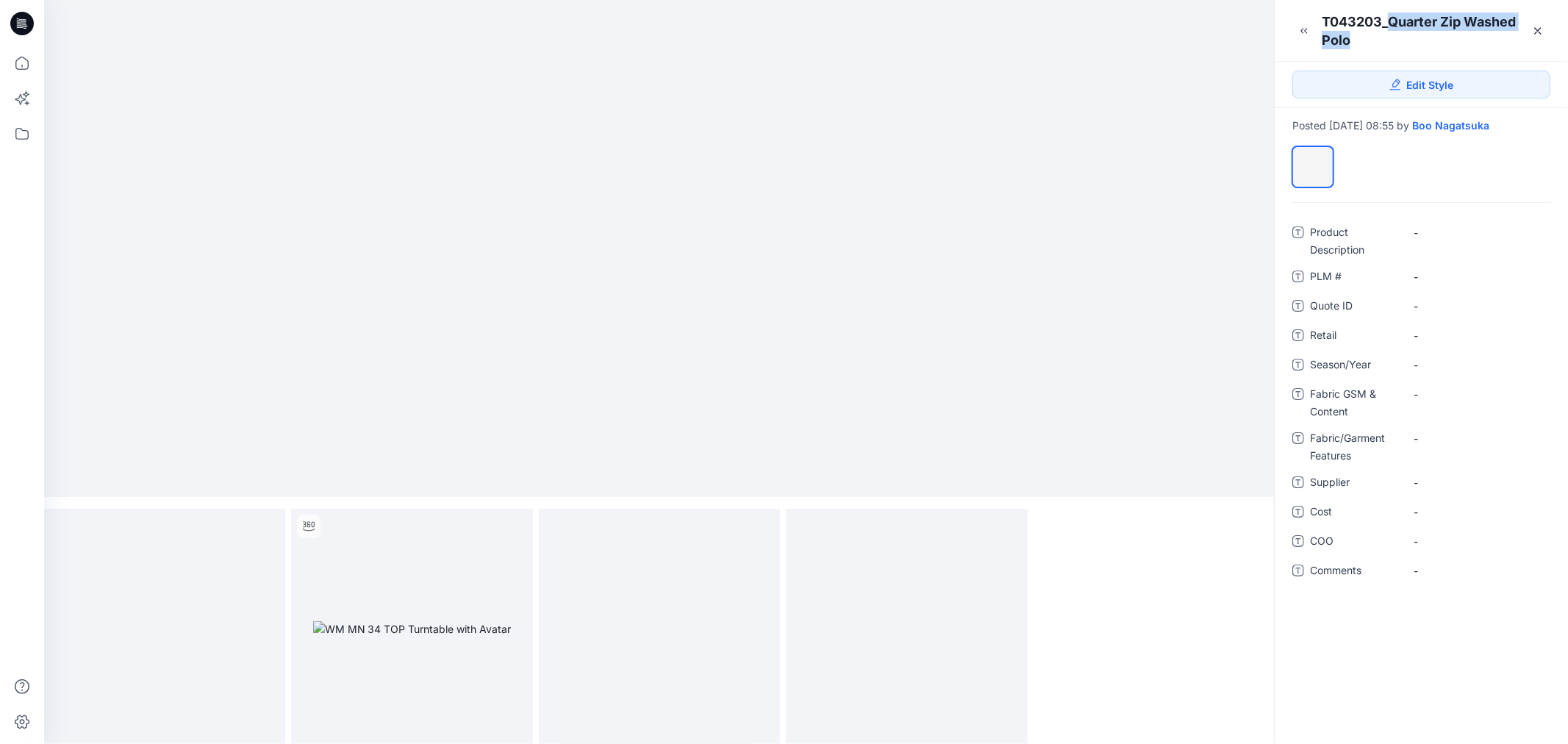
drag, startPoint x: 1391, startPoint y: 18, endPoint x: 1400, endPoint y: 37, distance: 21.0
click at [1400, 37] on div "T043203_Quarter Zip Washed Polo" at bounding box center [1423, 31] width 202 height 37
copy div "Quarter Zip Washed Polo"
click at [1434, 240] on Description "-" at bounding box center [1477, 233] width 127 height 16
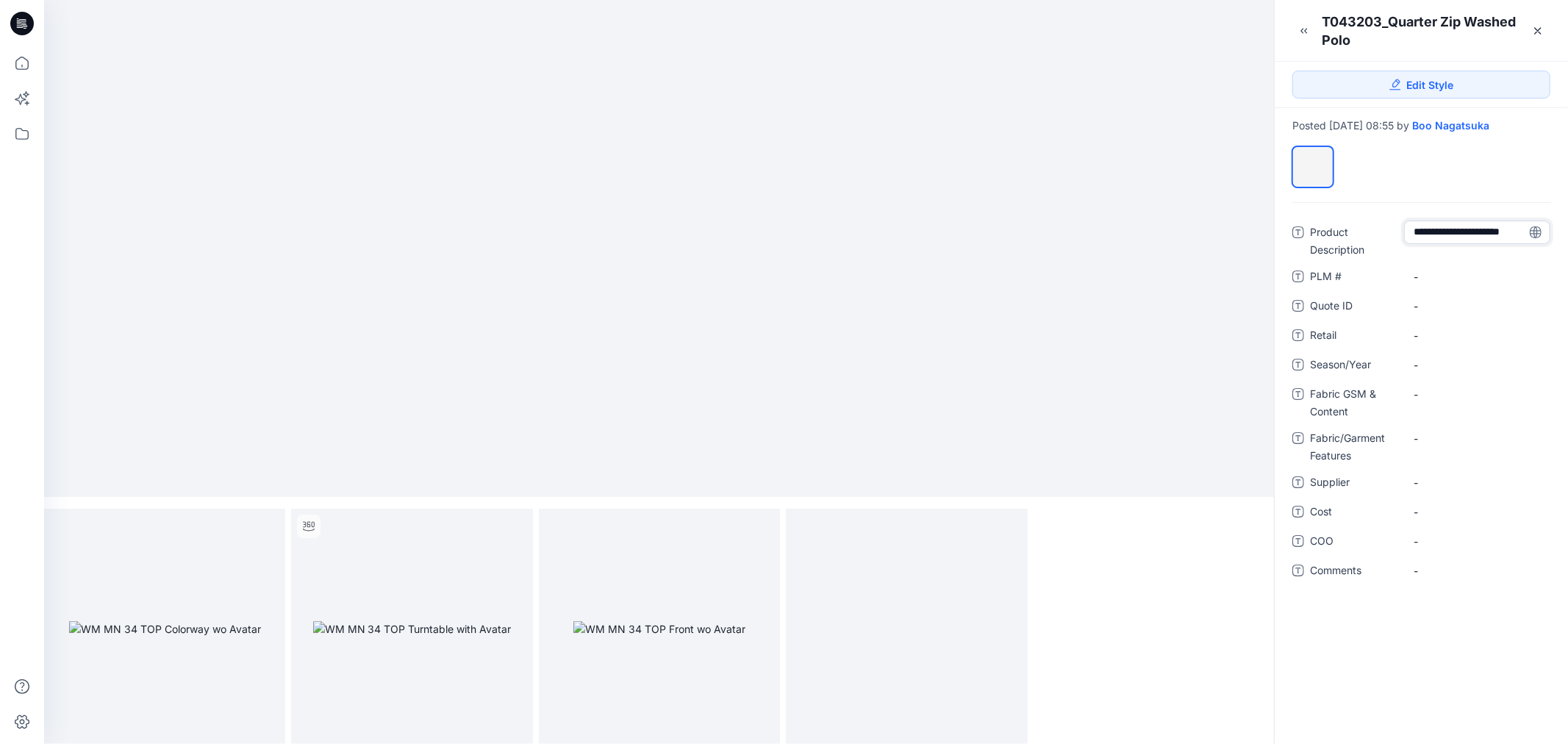
scroll to position [10, 0]
click at [1442, 314] on ID "-" at bounding box center [1477, 307] width 127 height 16
type textarea "*******"
click at [1444, 343] on span "-" at bounding box center [1477, 336] width 127 height 16
click at [1433, 372] on span "-" at bounding box center [1477, 365] width 127 height 16
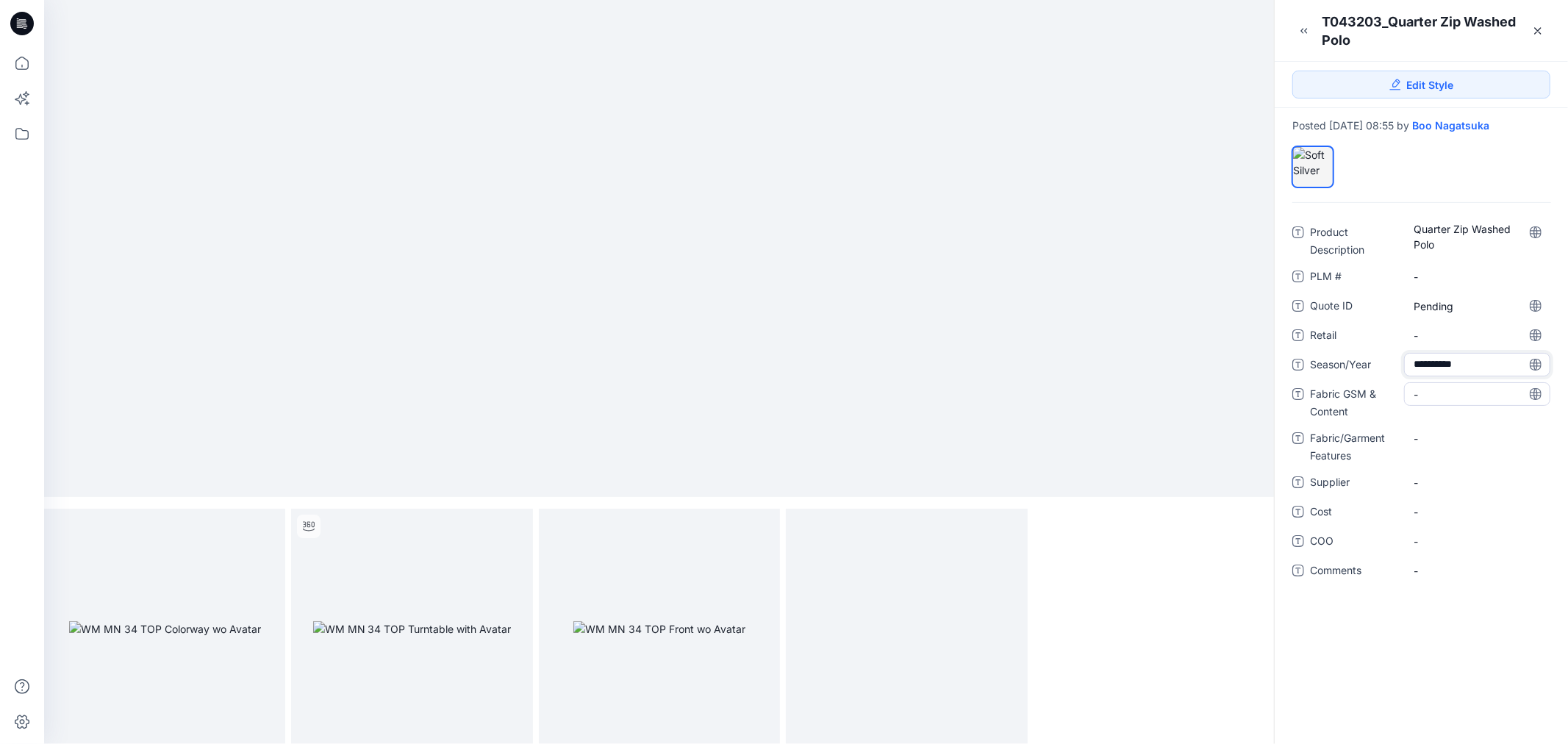
type textarea "**********"
click at [1434, 402] on Content "-" at bounding box center [1477, 394] width 127 height 16
type textarea "**********"
click at [1437, 471] on Features "-" at bounding box center [1477, 464] width 127 height 16
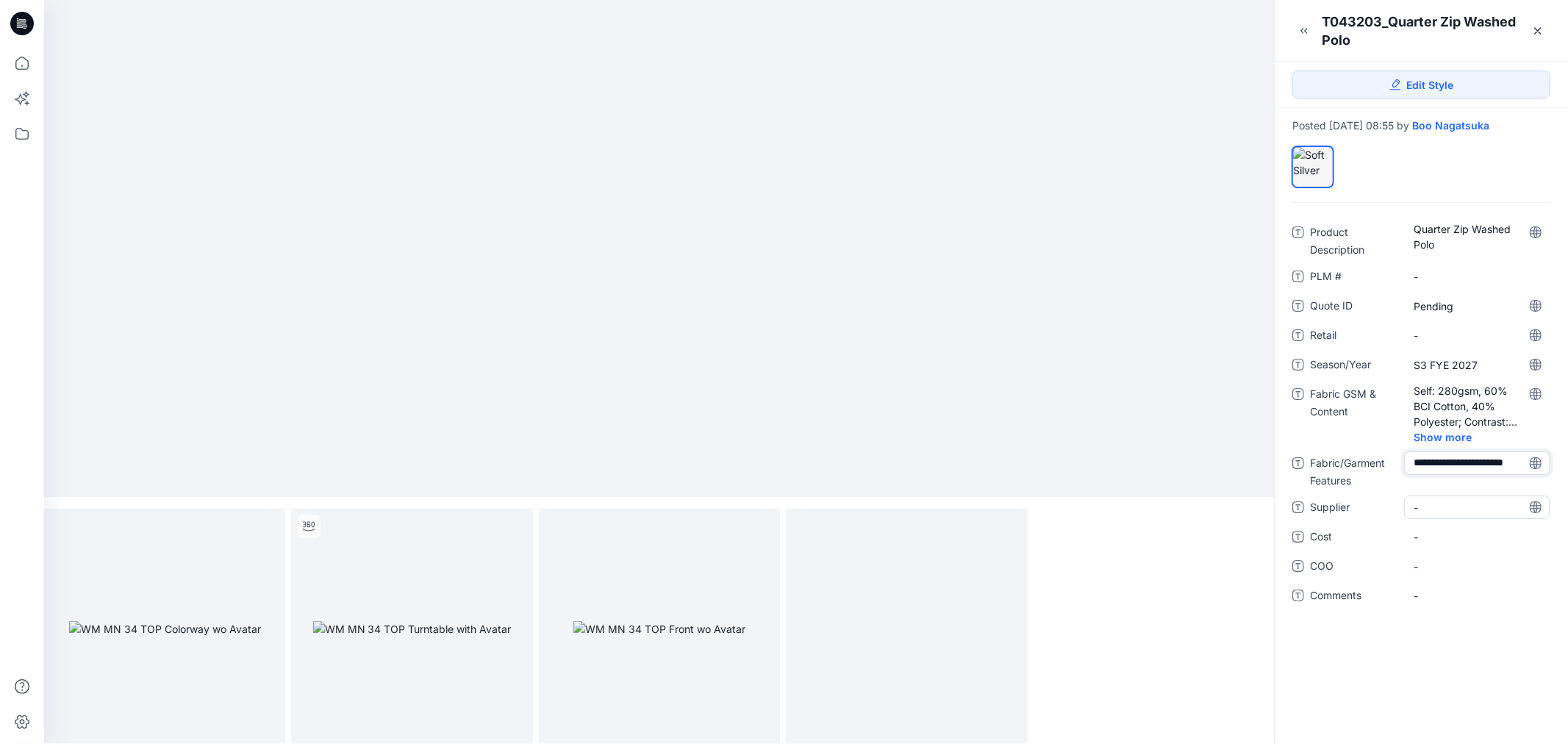
scroll to position [10, 0]
type textarea "**********"
click at [1446, 523] on span "-" at bounding box center [1477, 518] width 127 height 16
type textarea "**********"
click at [1534, 32] on icon at bounding box center [1537, 31] width 11 height 11
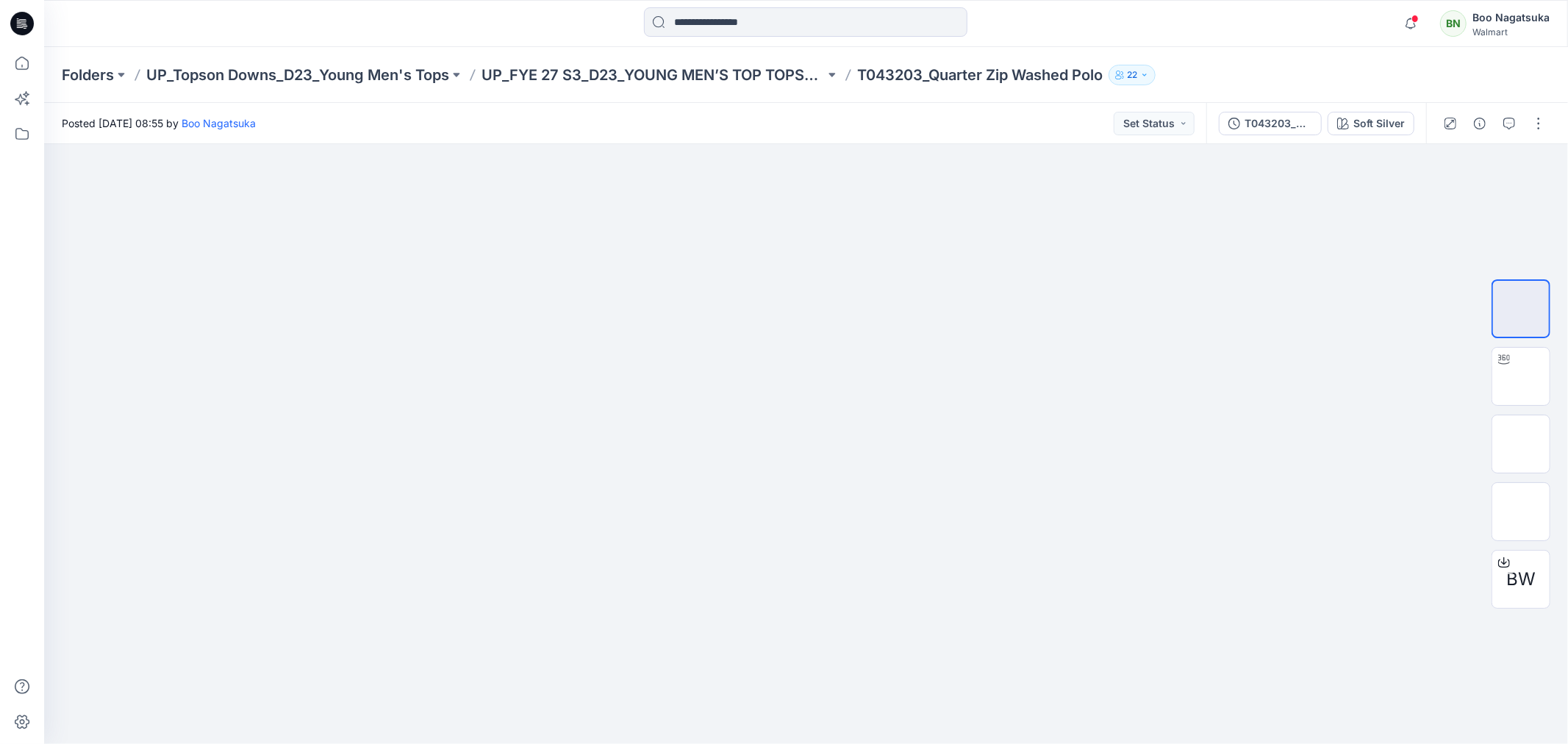
click at [1510, 120] on icon "button" at bounding box center [1508, 123] width 11 height 11
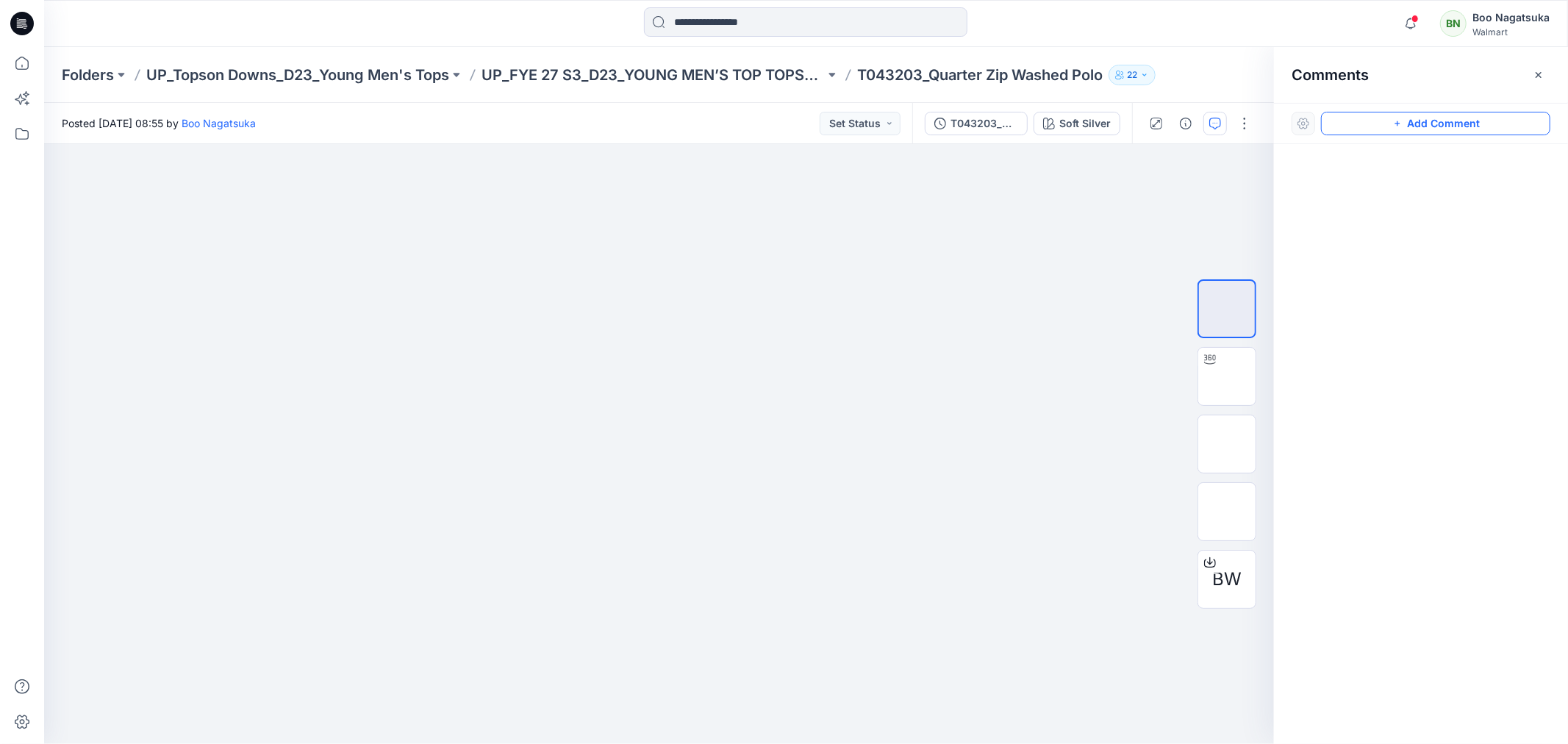
click at [1464, 120] on button "Add Comment" at bounding box center [1436, 124] width 230 height 24
click at [688, 263] on div "1" at bounding box center [659, 443] width 1230 height 600
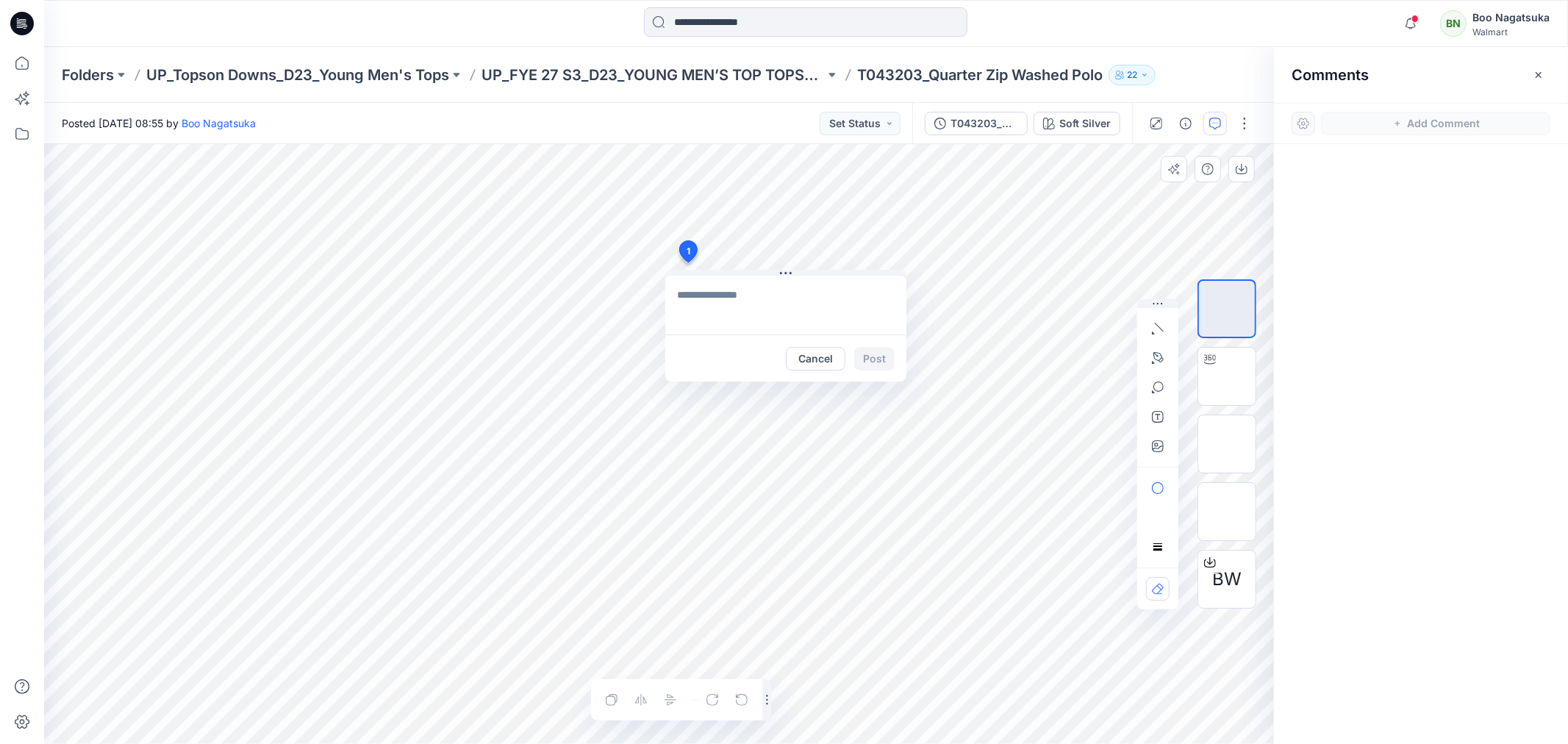
type textarea "*"
type textarea "**********"
click at [871, 358] on button "Post" at bounding box center [874, 358] width 40 height 24
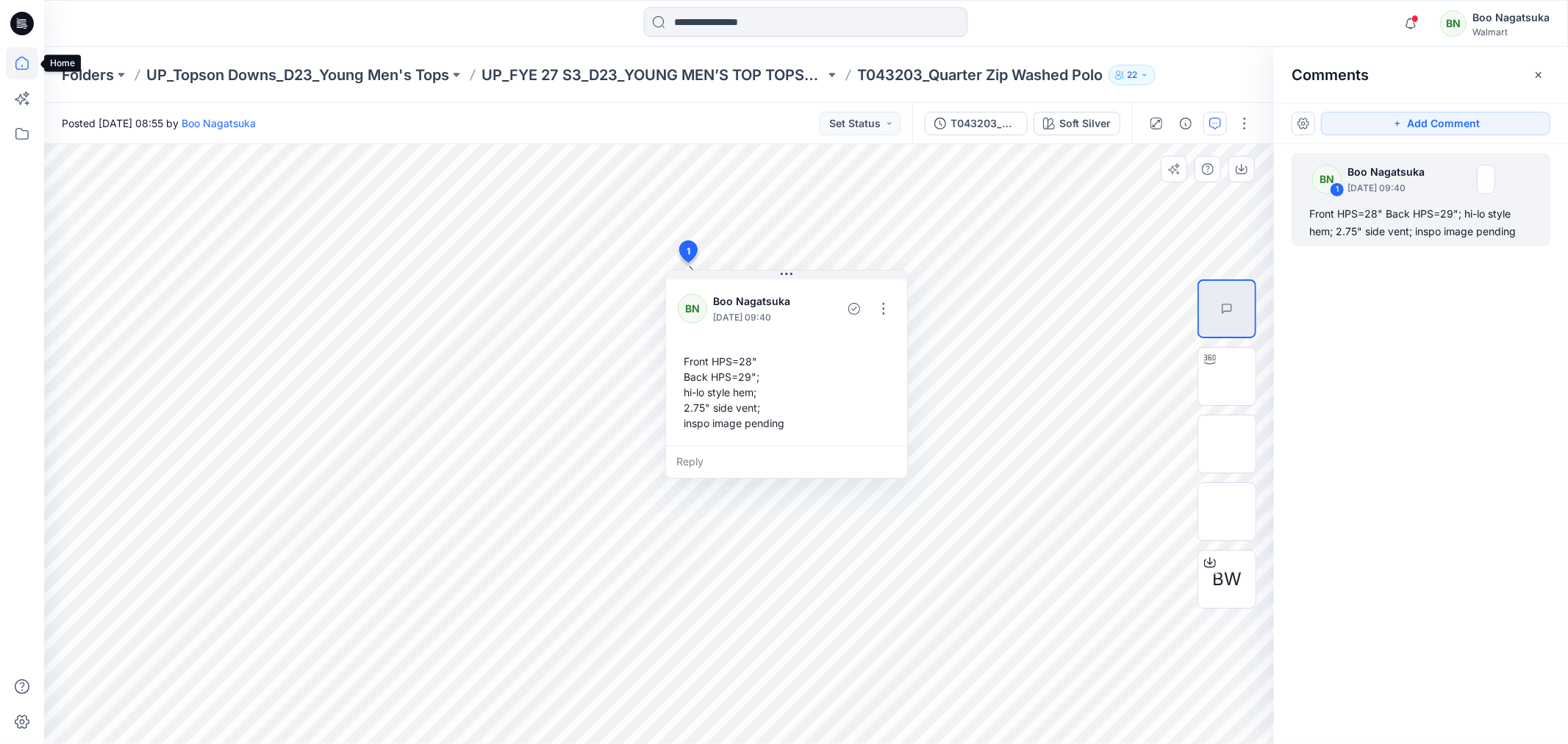
drag, startPoint x: 24, startPoint y: 60, endPoint x: 27, endPoint y: 69, distance: 9.5
click at [25, 60] on icon at bounding box center [22, 63] width 32 height 32
